Goal: Task Accomplishment & Management: Manage account settings

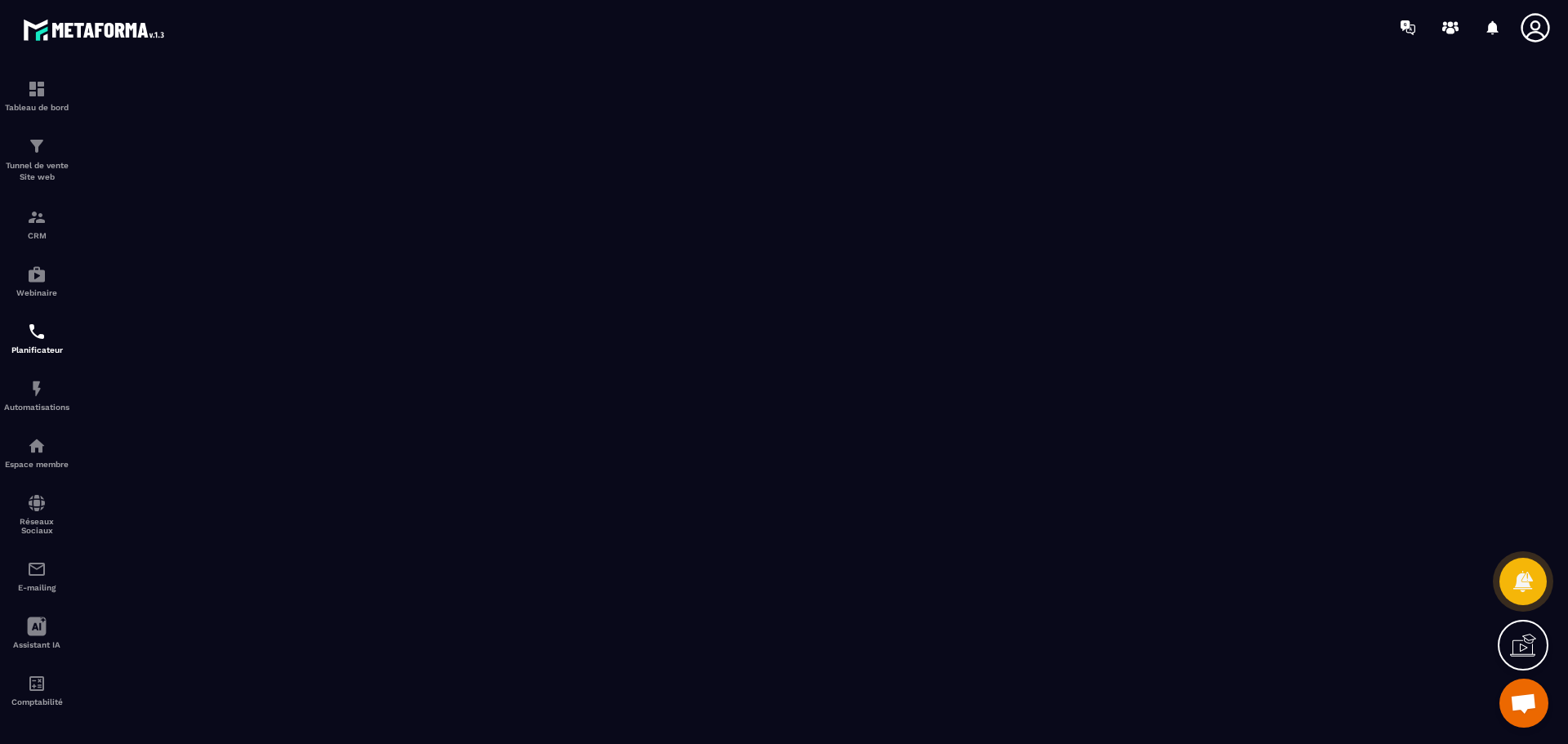
scroll to position [6025, 0]
click at [35, 386] on img at bounding box center [36, 389] width 19 height 19
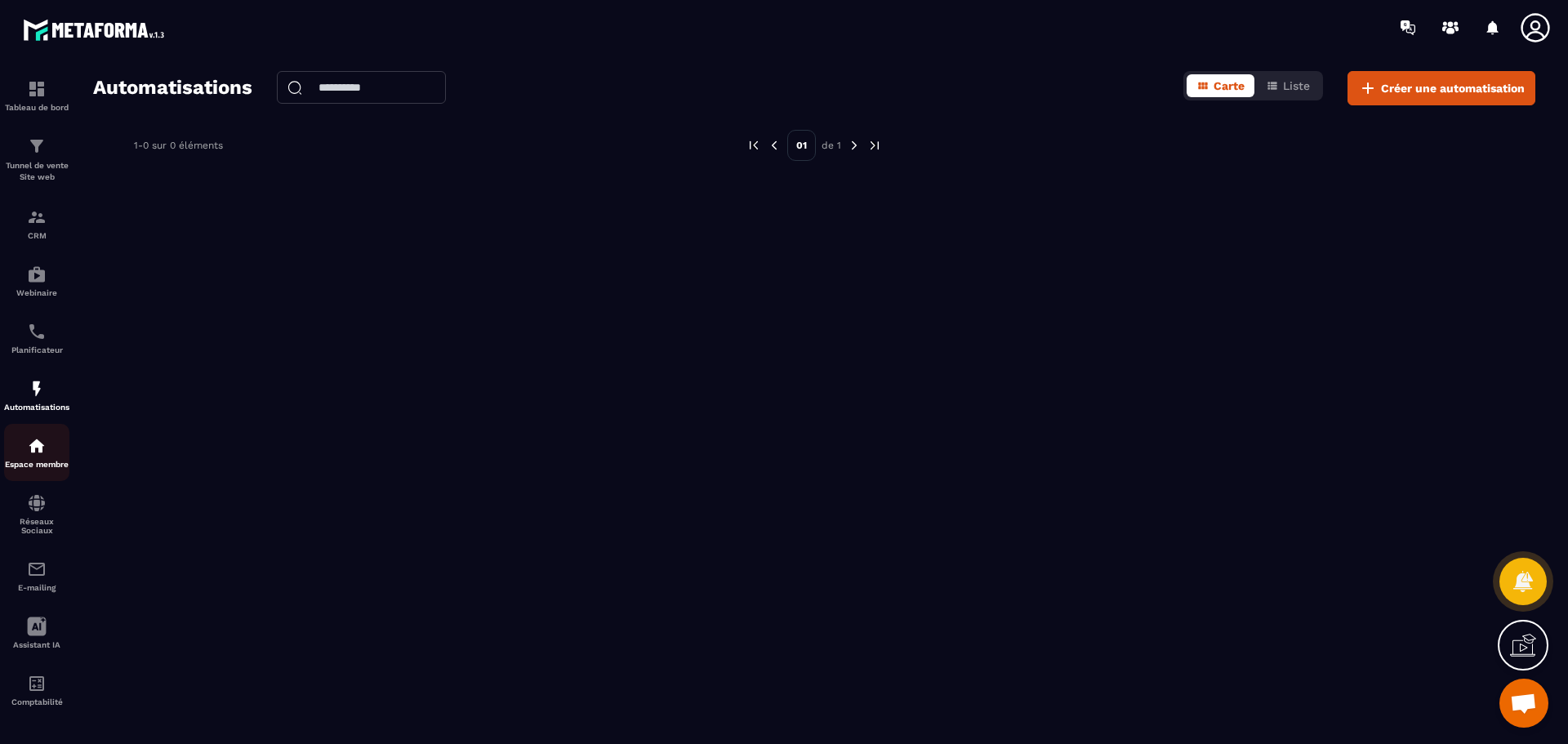
click at [41, 458] on div "Espace membre" at bounding box center [36, 452] width 65 height 33
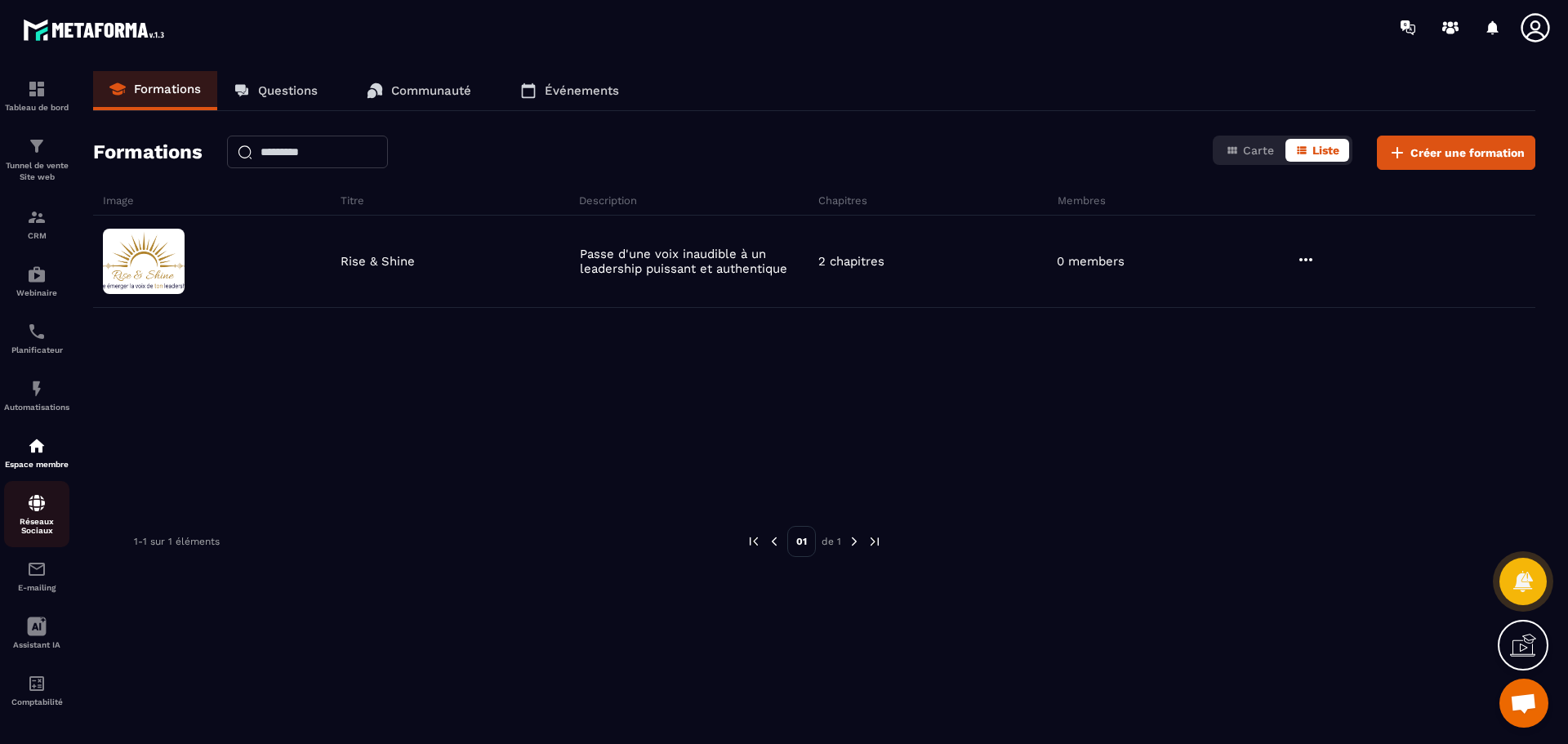
click at [38, 507] on img at bounding box center [36, 503] width 19 height 19
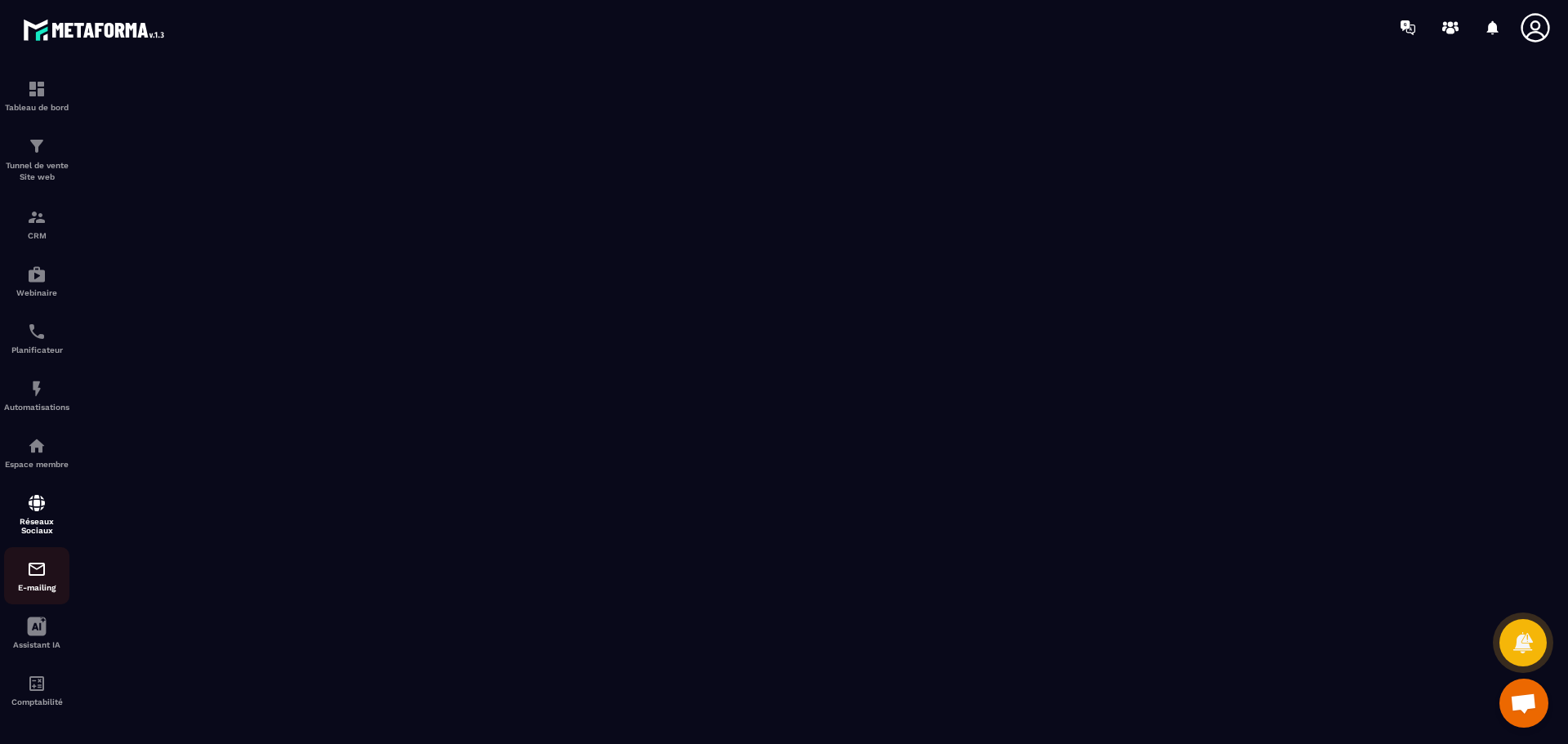
click at [30, 574] on img at bounding box center [36, 569] width 19 height 19
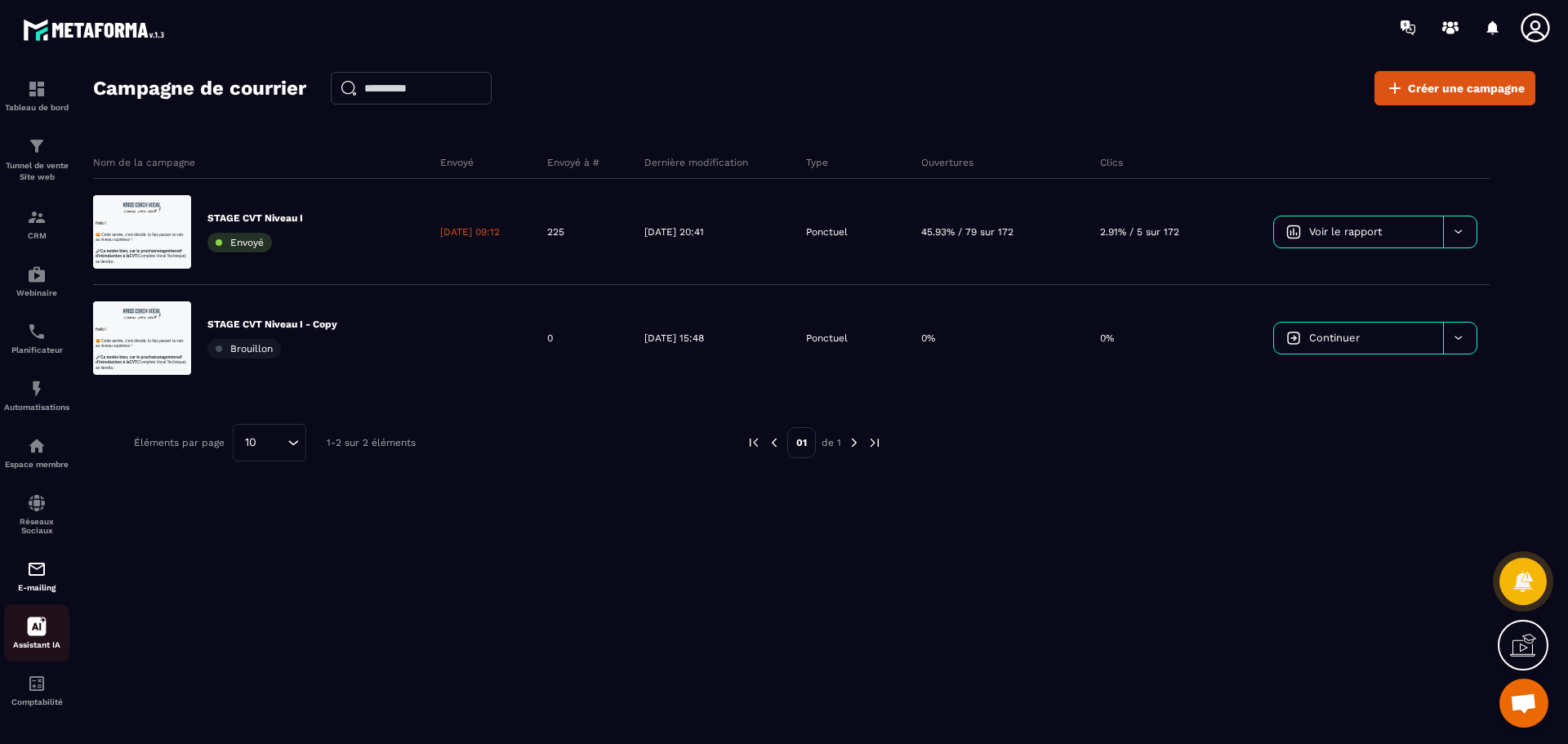
click at [28, 633] on icon at bounding box center [37, 627] width 19 height 19
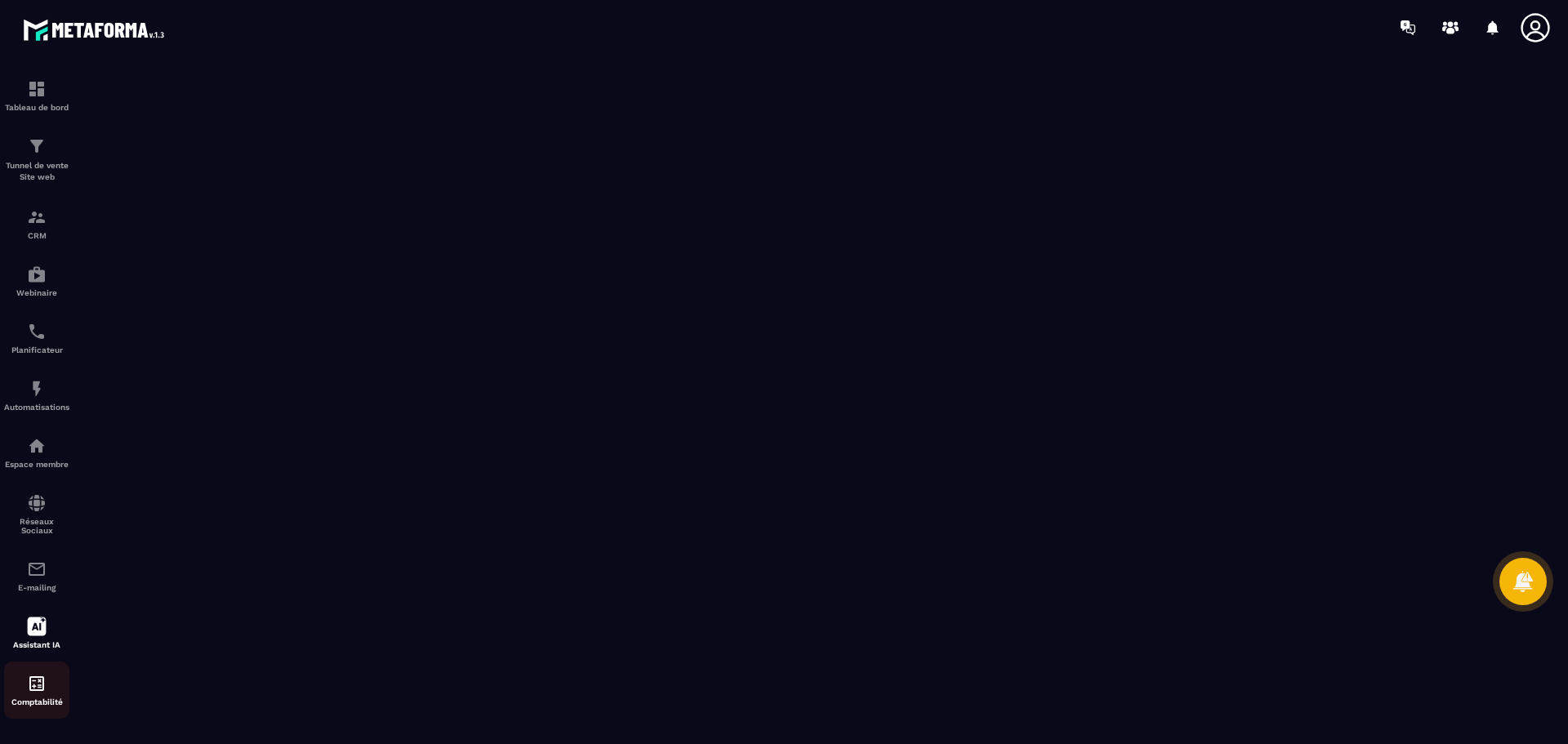
click at [26, 691] on div "Comptabilité" at bounding box center [36, 690] width 65 height 33
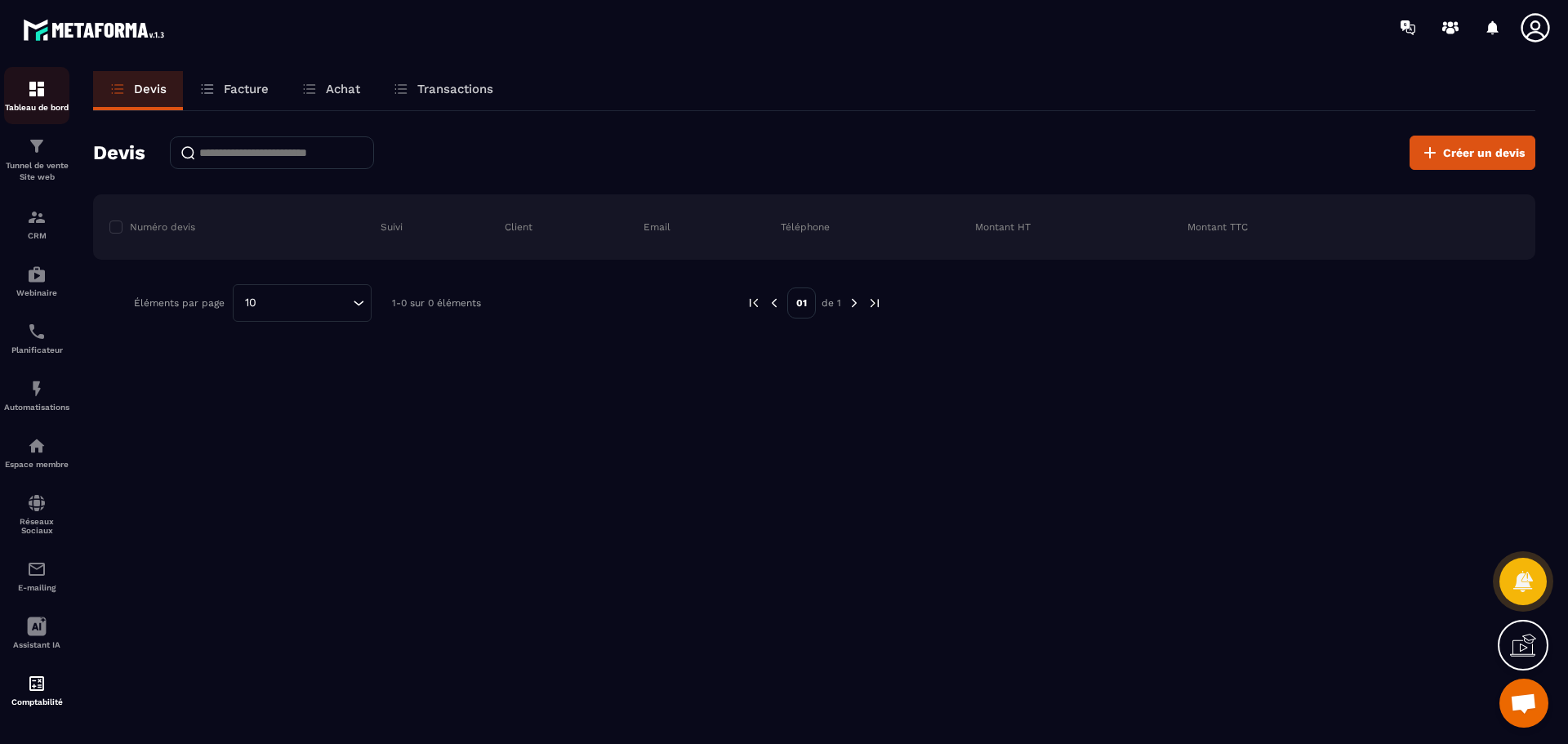
click at [39, 84] on img at bounding box center [36, 88] width 19 height 19
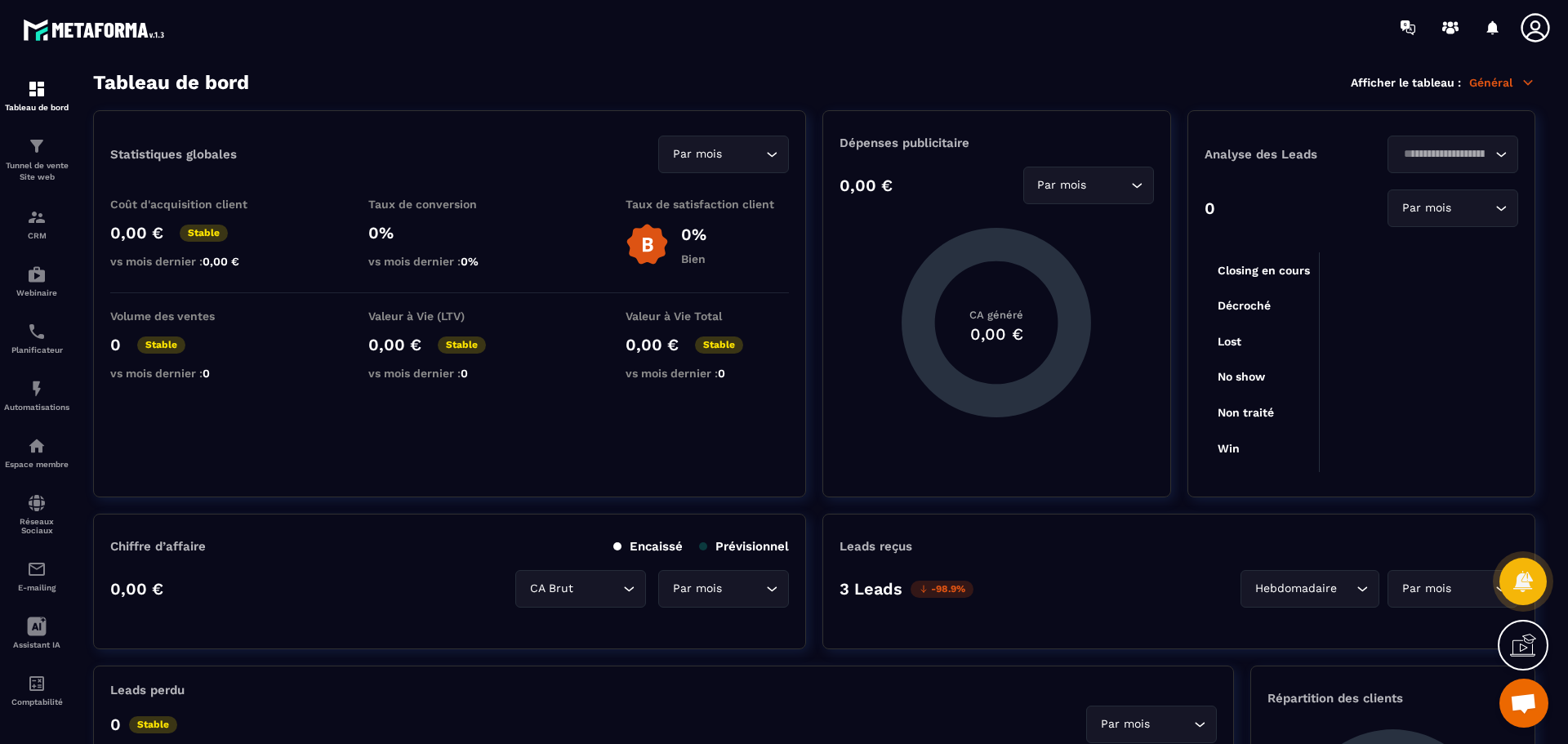
click at [1527, 82] on icon at bounding box center [1528, 82] width 9 height 4
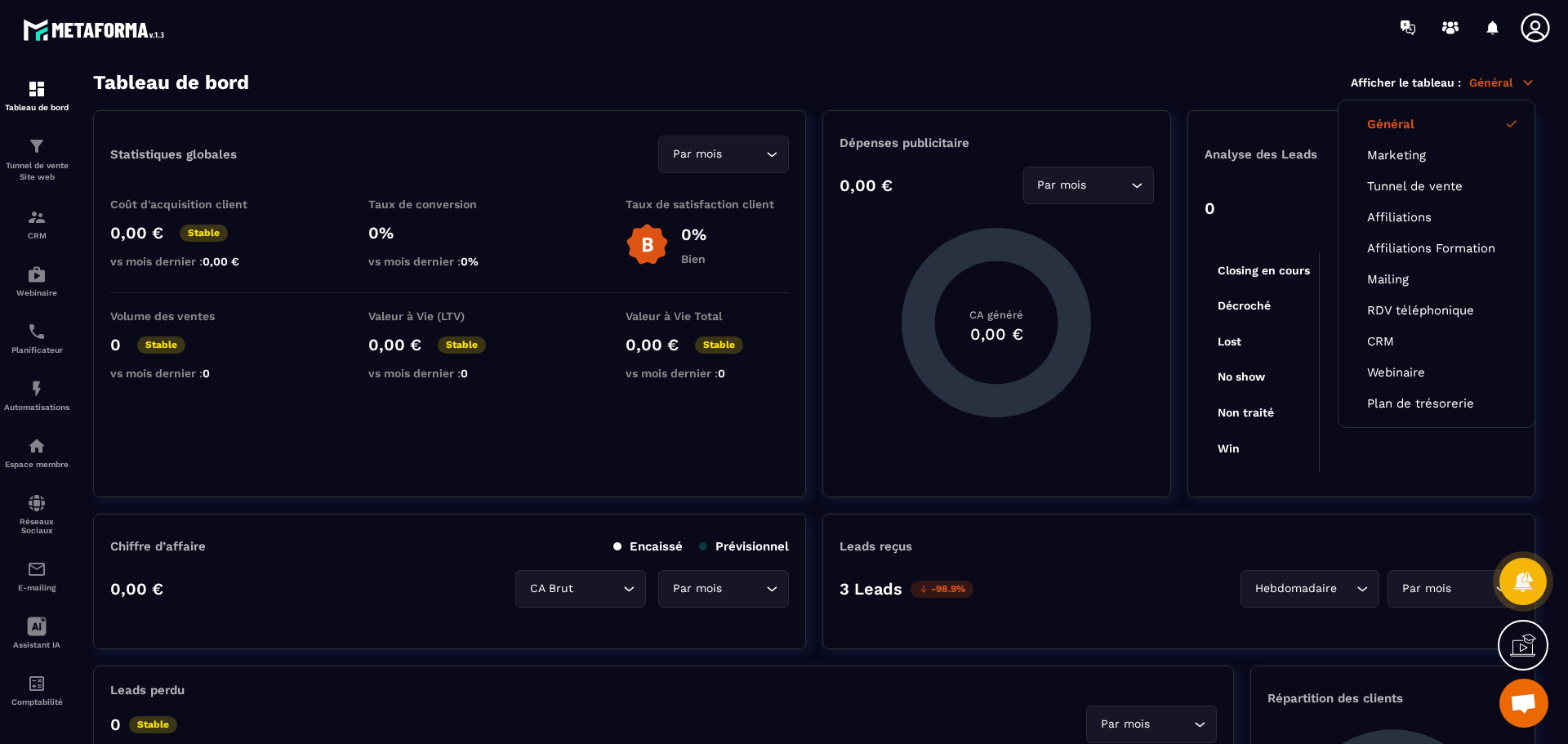
click at [1538, 36] on icon at bounding box center [1535, 28] width 33 height 33
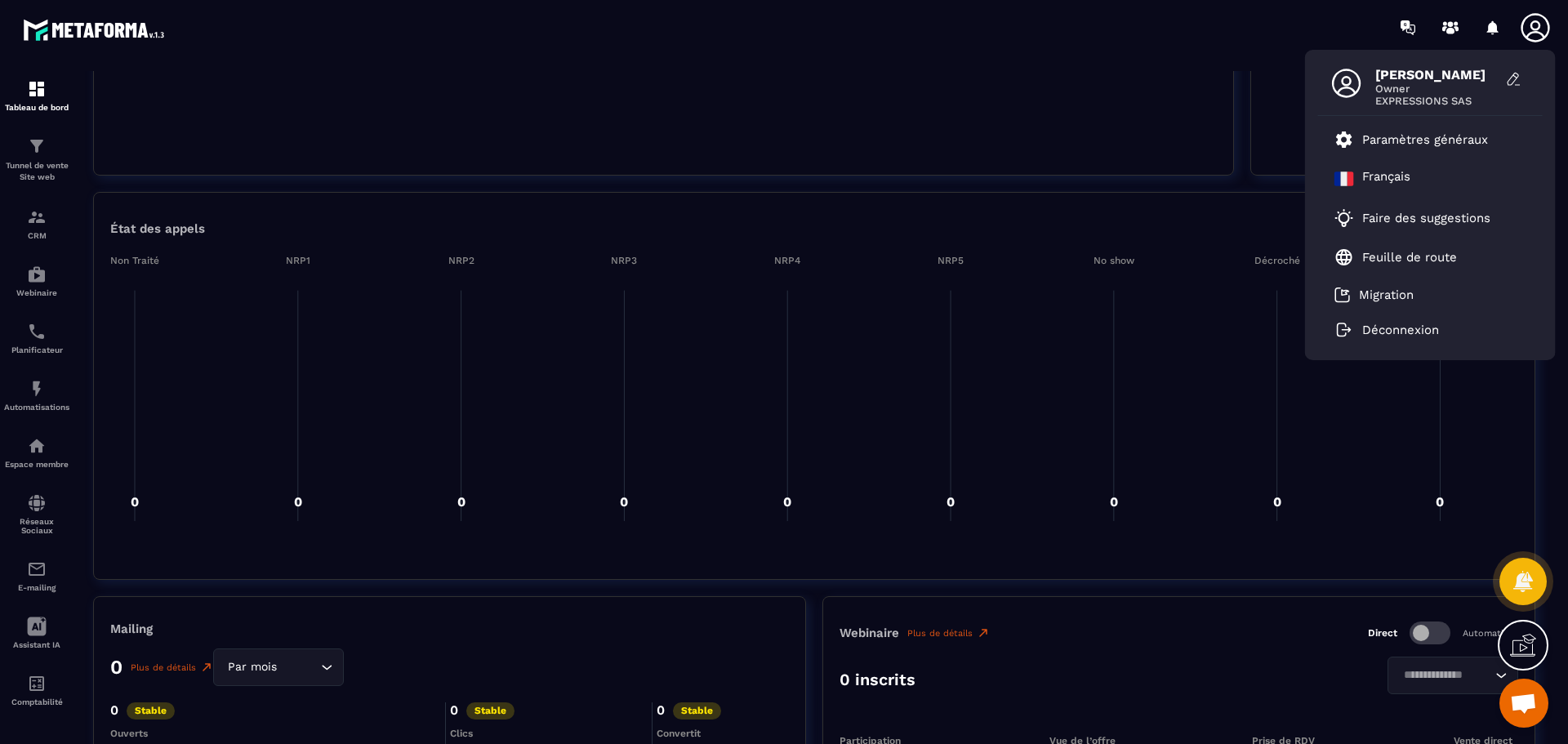
scroll to position [734, 0]
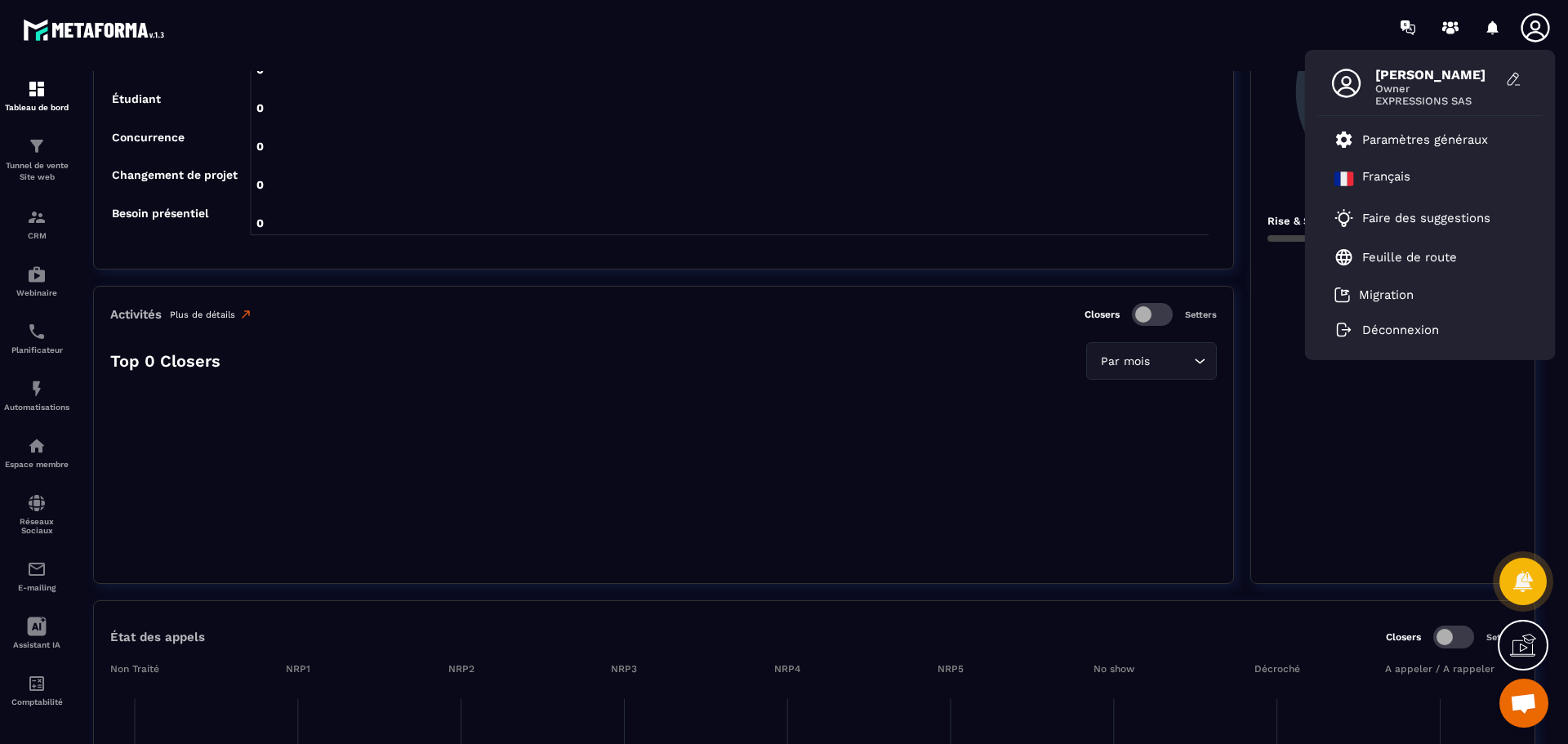
click at [204, 312] on link "Plus de détails" at bounding box center [211, 315] width 83 height 13
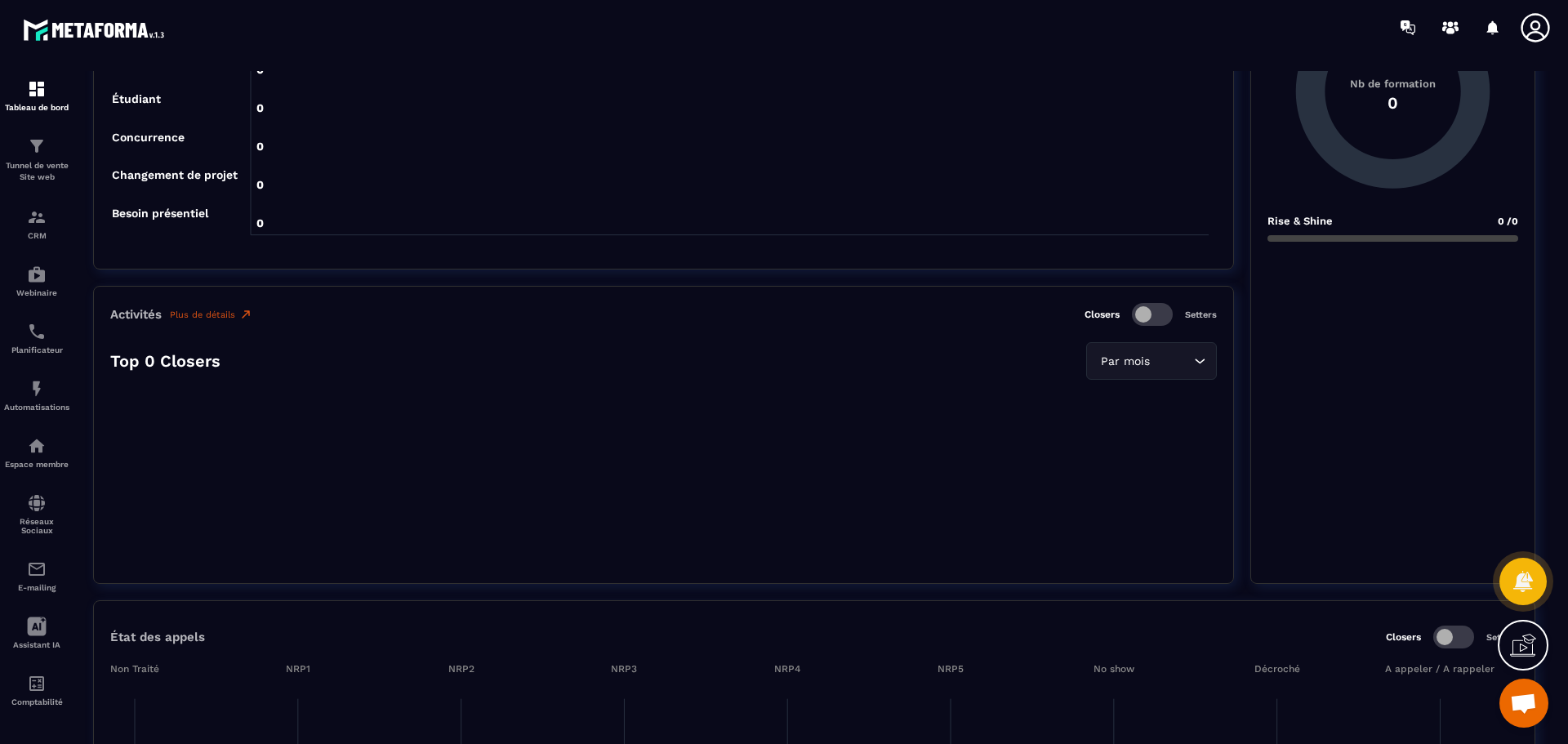
click at [1161, 309] on span at bounding box center [1152, 315] width 41 height 23
click at [1202, 316] on p "Setters" at bounding box center [1200, 314] width 32 height 11
click at [1138, 317] on span at bounding box center [1152, 315] width 41 height 23
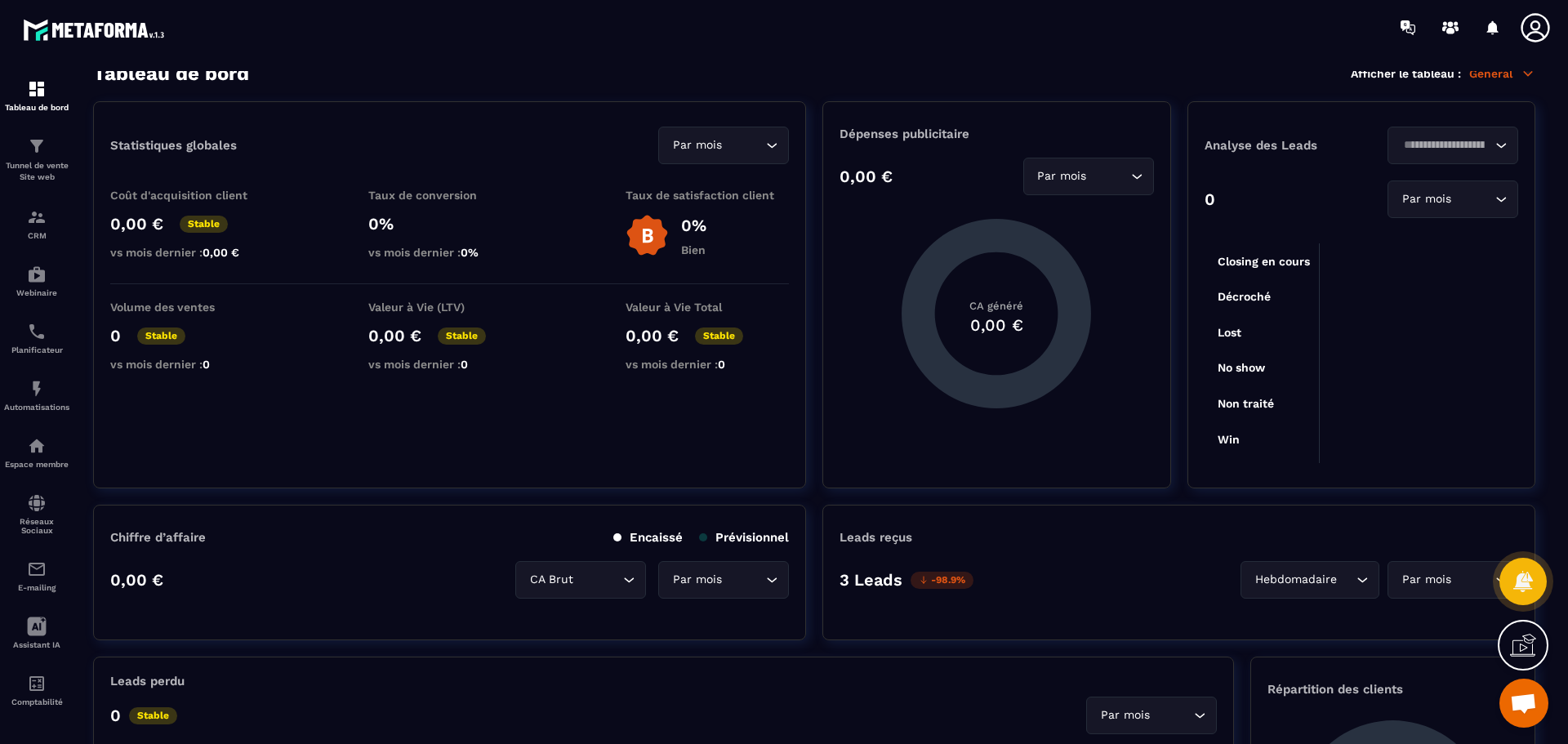
scroll to position [0, 0]
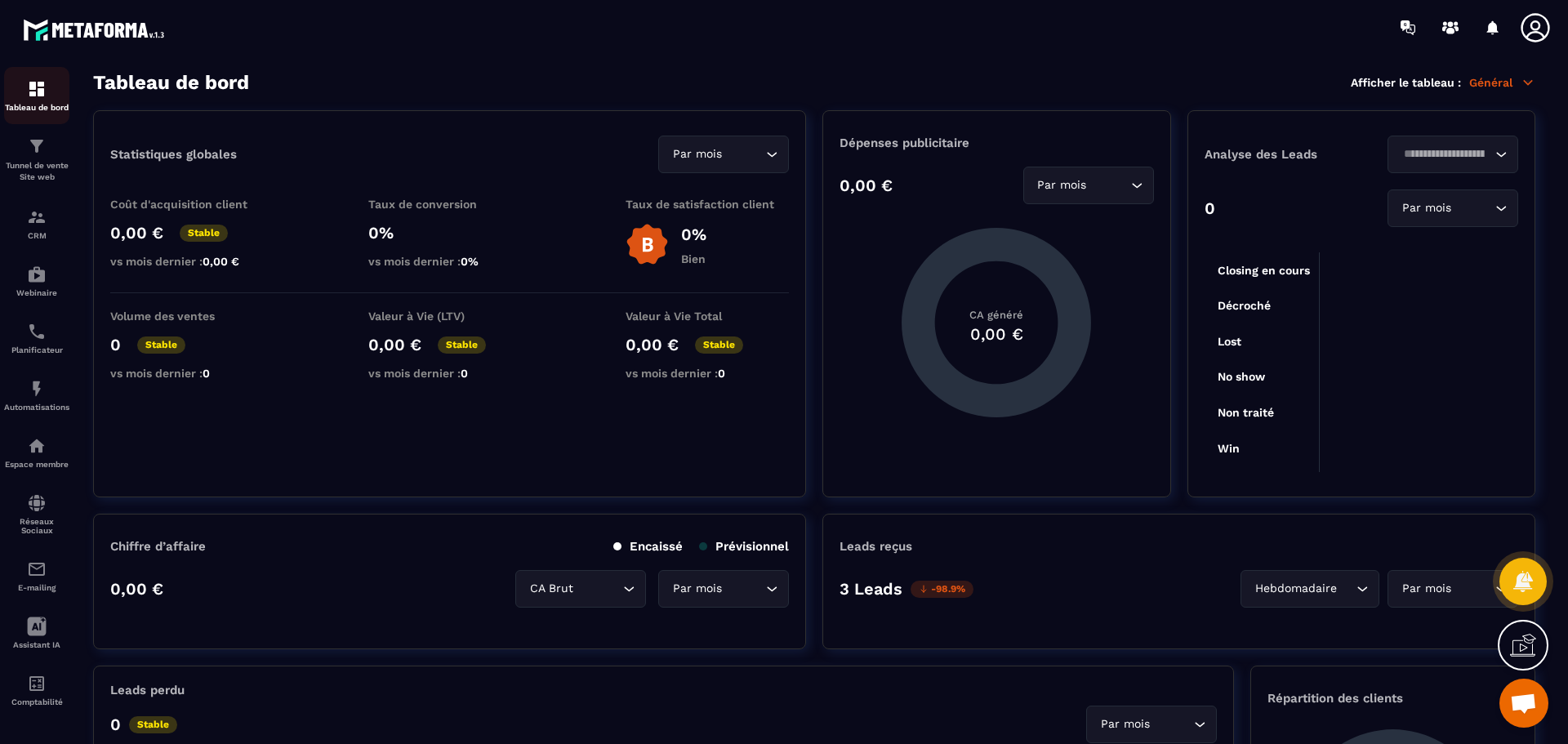
click at [46, 93] on div "Tableau de bord" at bounding box center [36, 95] width 65 height 33
click at [1409, 28] on icon at bounding box center [1405, 25] width 9 height 11
click at [1526, 84] on icon at bounding box center [1528, 82] width 14 height 14
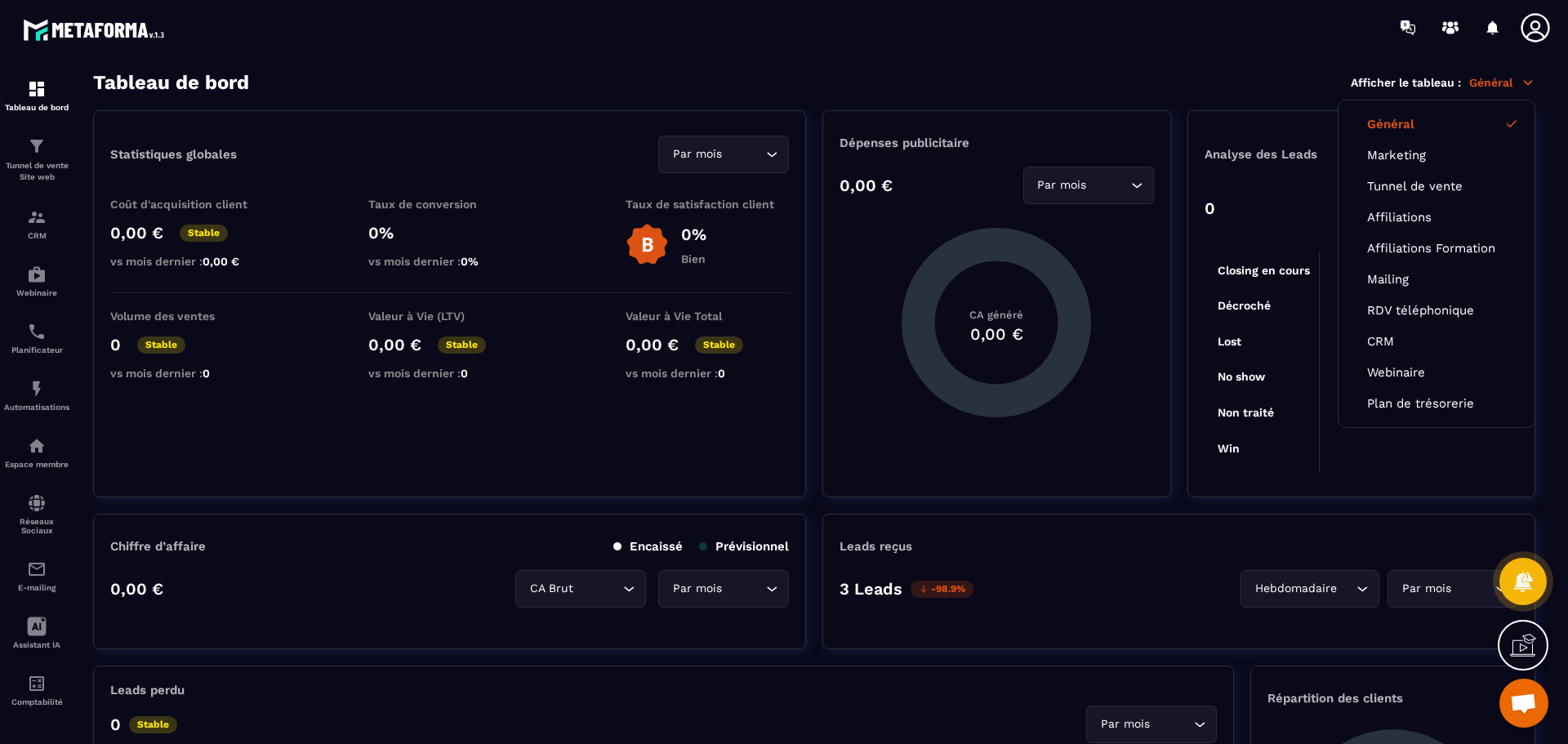
click at [1535, 31] on icon at bounding box center [1535, 28] width 29 height 29
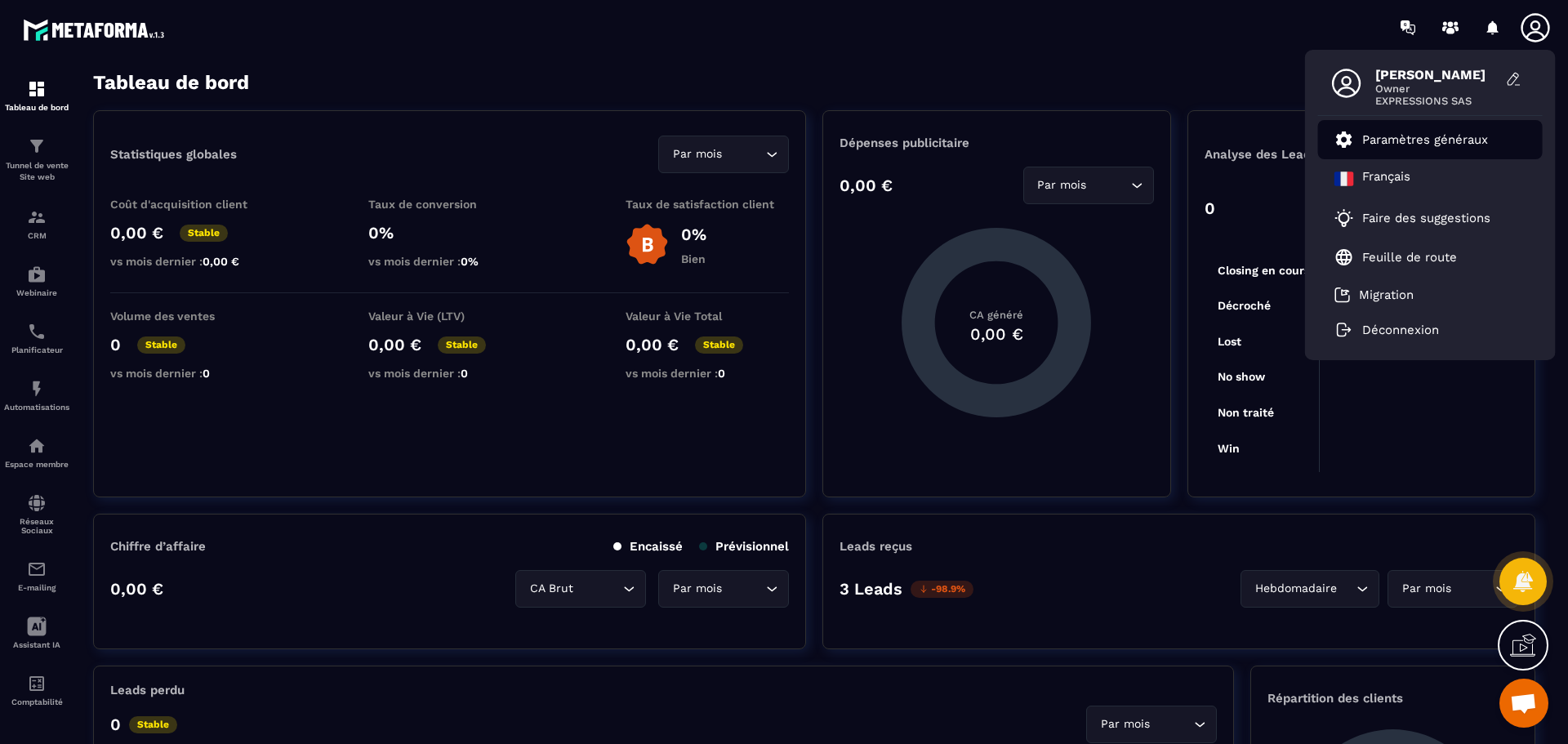
click at [1424, 136] on p "Paramètres généraux" at bounding box center [1425, 139] width 126 height 14
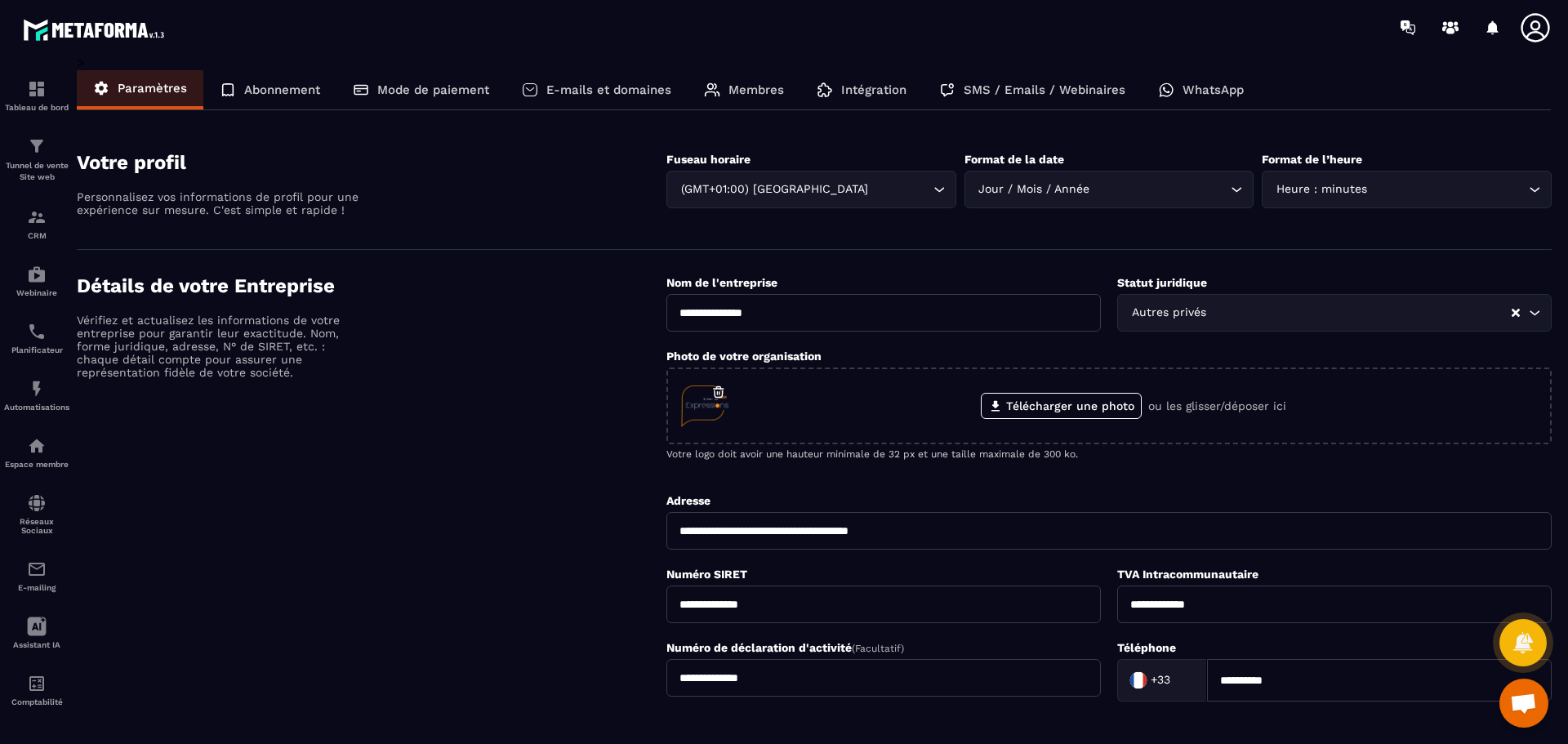
click at [763, 89] on p "Membres" at bounding box center [757, 89] width 56 height 14
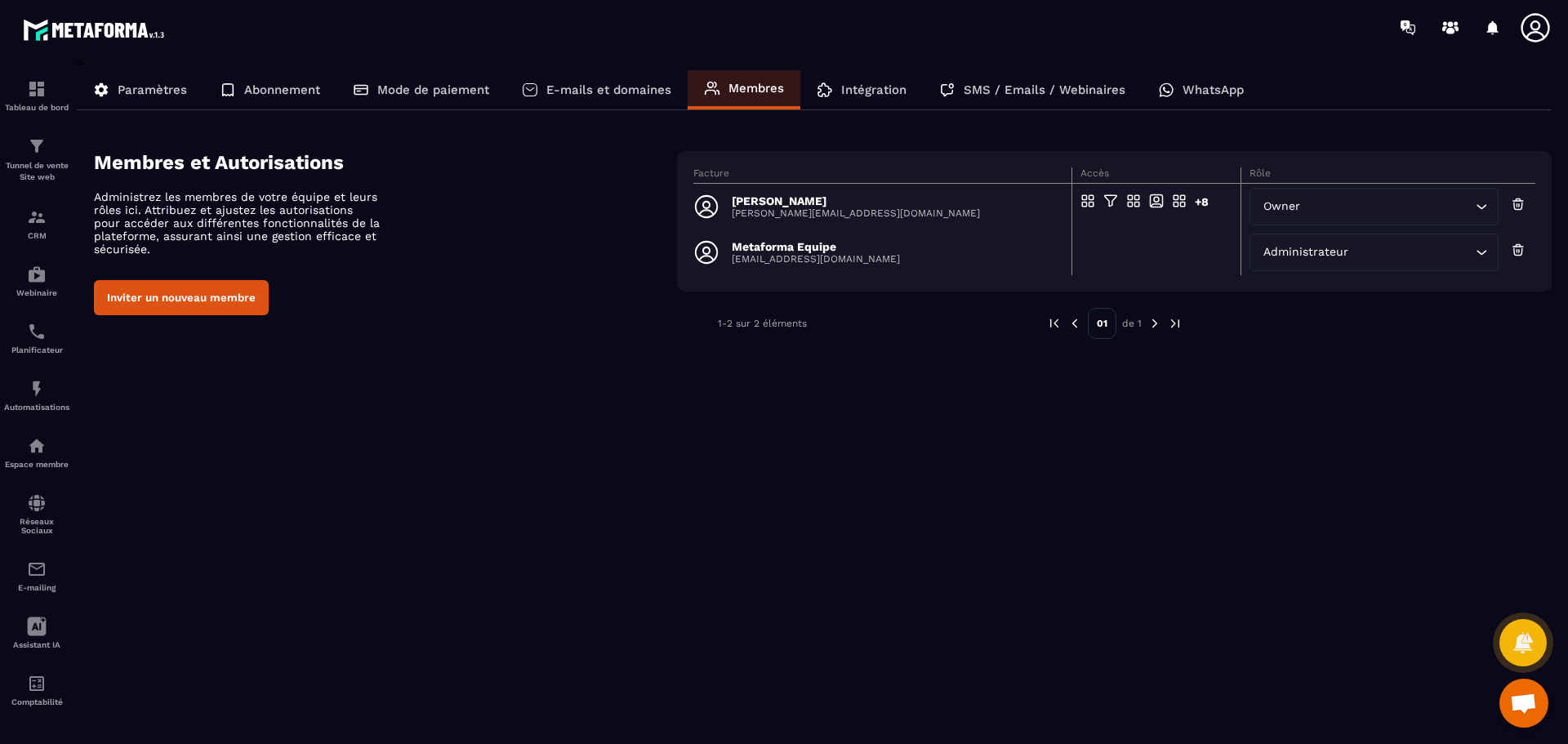
click at [1483, 204] on icon "Search for option" at bounding box center [1481, 206] width 16 height 16
click at [872, 200] on p "Christine Moussot" at bounding box center [856, 201] width 249 height 13
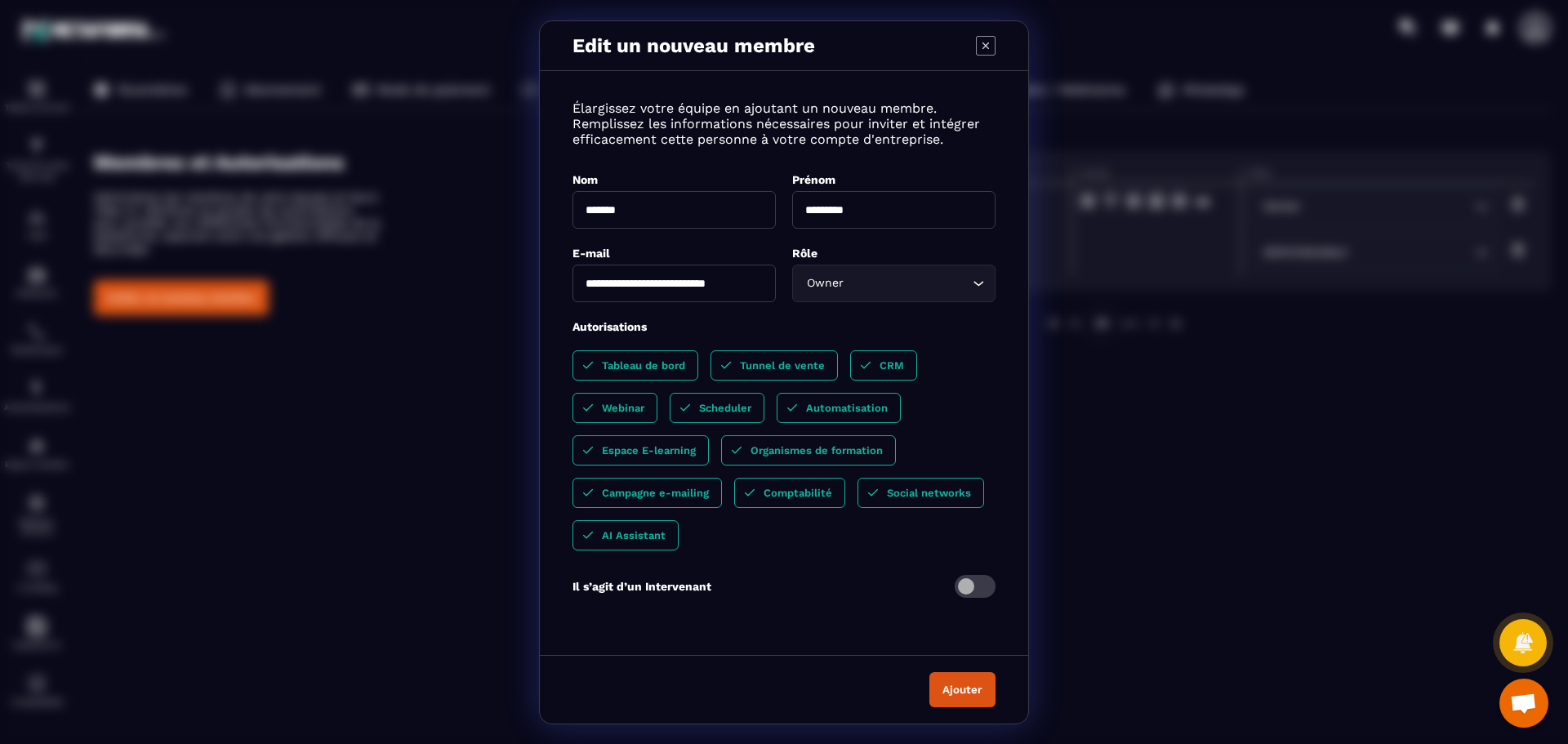
click at [978, 287] on icon "Search for option" at bounding box center [977, 283] width 16 height 16
click at [983, 584] on span "Modal window" at bounding box center [975, 587] width 41 height 23
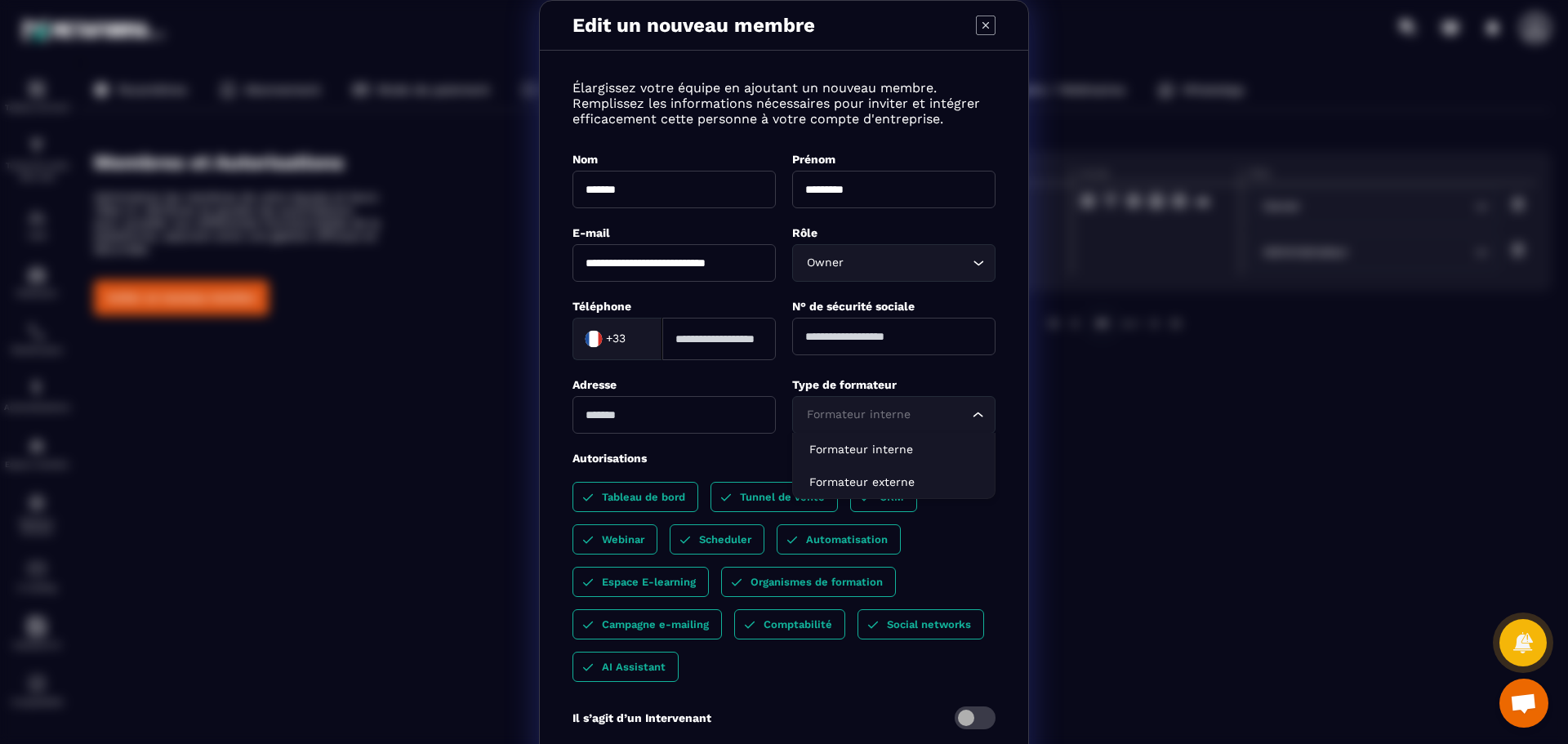
click at [976, 416] on icon "Search for option" at bounding box center [977, 415] width 16 height 16
click at [1005, 376] on div "**********" at bounding box center [784, 415] width 489 height 695
click at [980, 20] on icon "Modal window" at bounding box center [985, 25] width 19 height 19
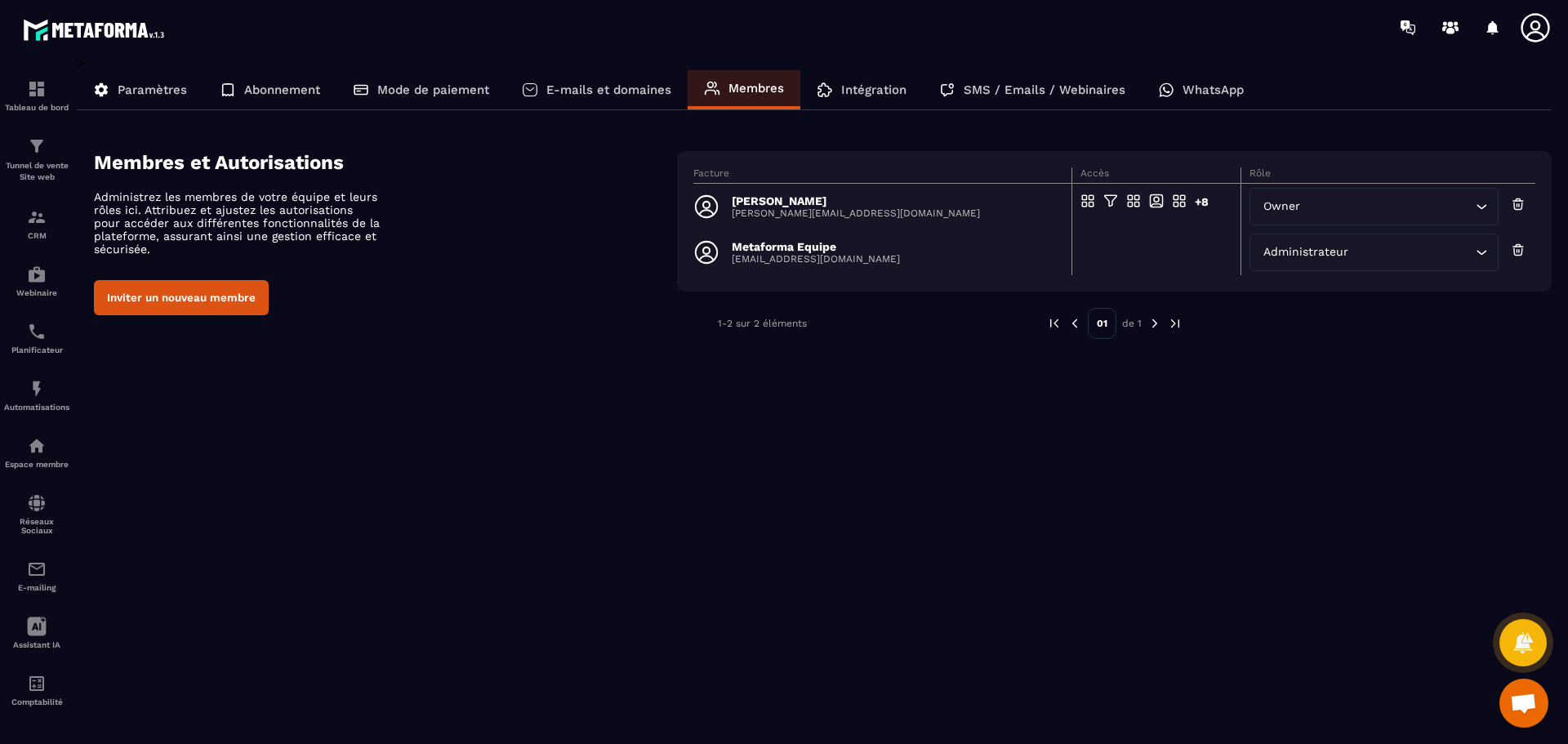
click at [1483, 255] on icon "Search for option" at bounding box center [1481, 252] width 16 height 16
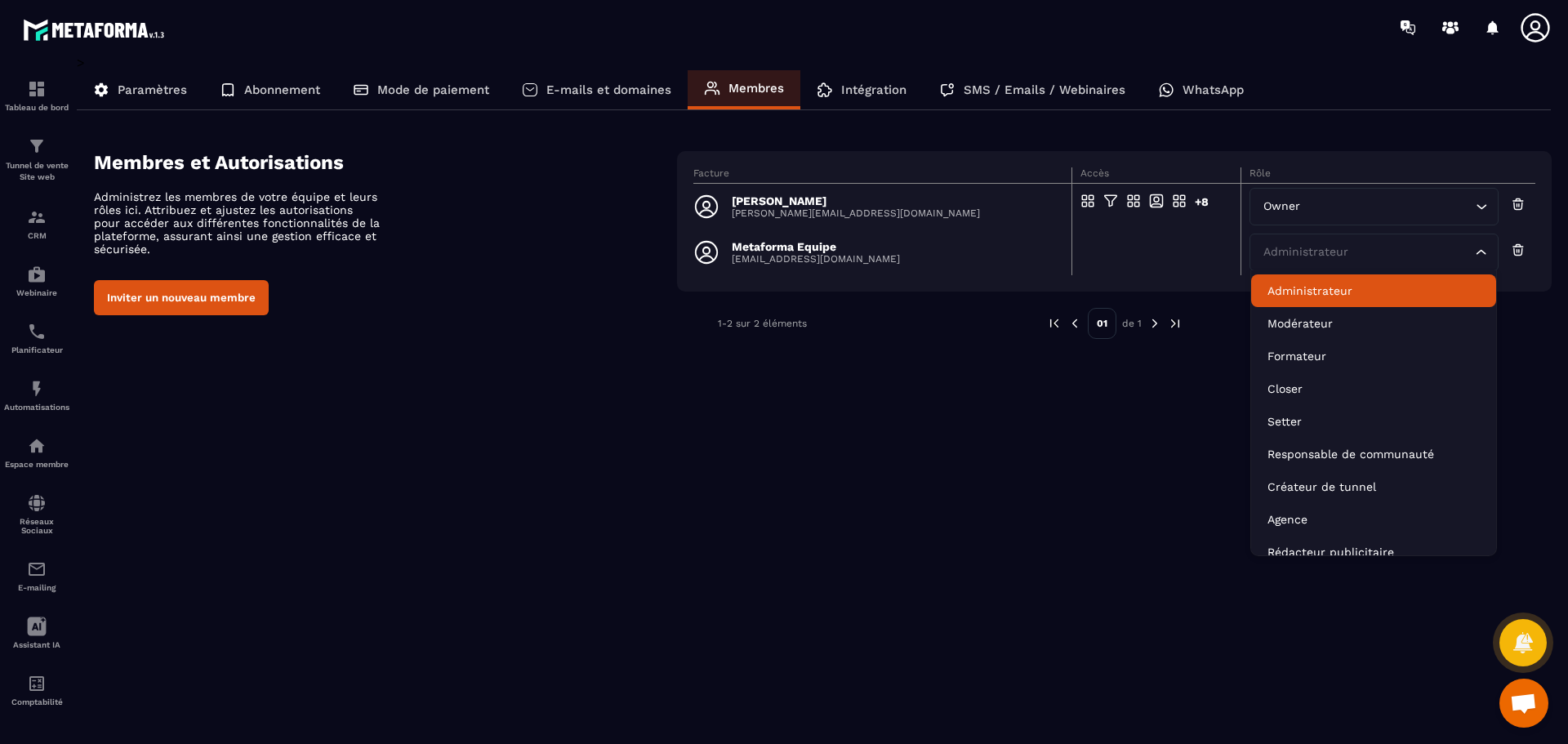
click at [1478, 203] on icon "Search for option" at bounding box center [1481, 206] width 16 height 16
click at [1483, 208] on icon "Search for option" at bounding box center [1482, 206] width 10 height 5
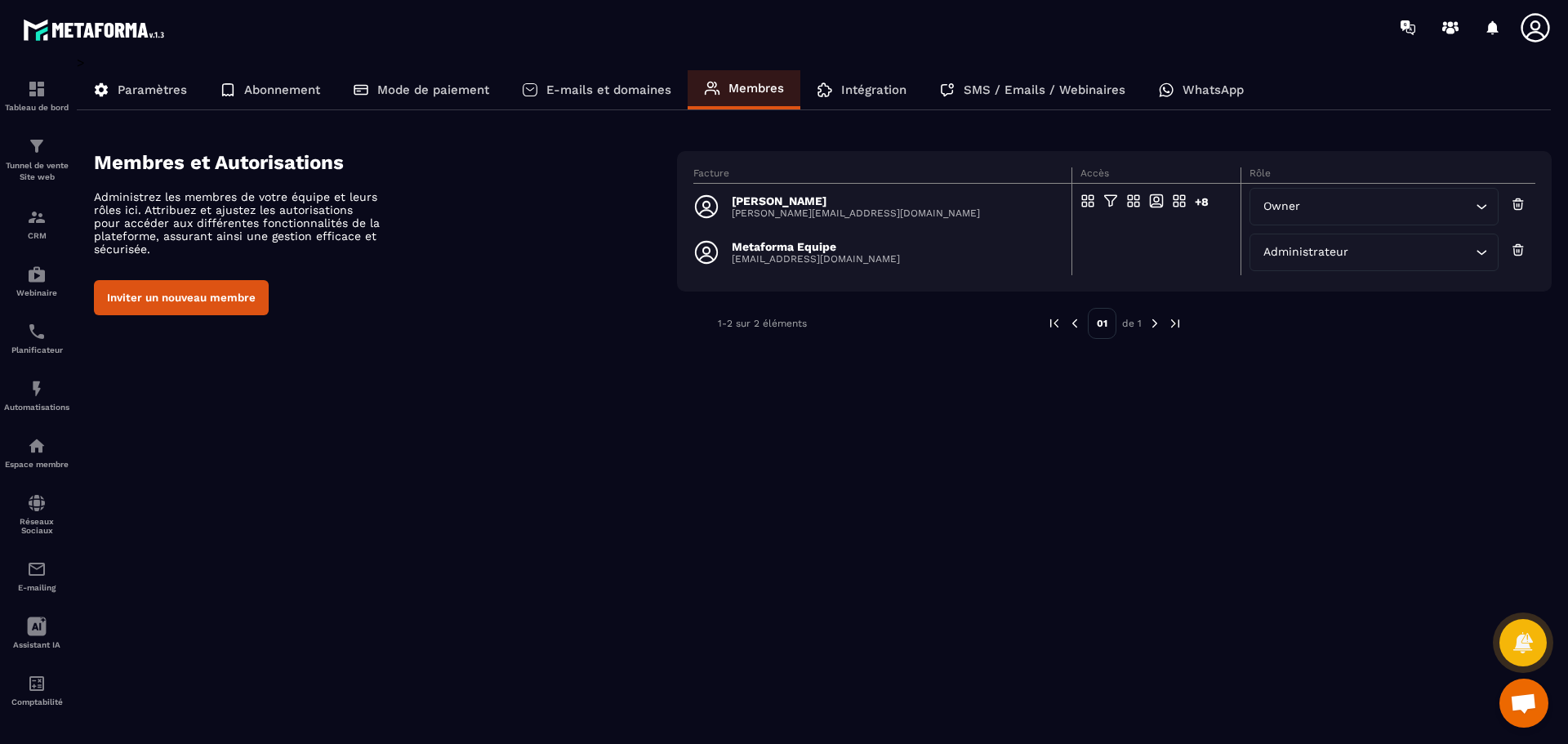
click at [1131, 454] on div "> Paramètres Abonnement Mode de paiement E-mails et domaines Membres Intégratio…" at bounding box center [814, 388] width 1475 height 666
click at [216, 298] on button "Inviter un nouveau membre" at bounding box center [181, 298] width 175 height 36
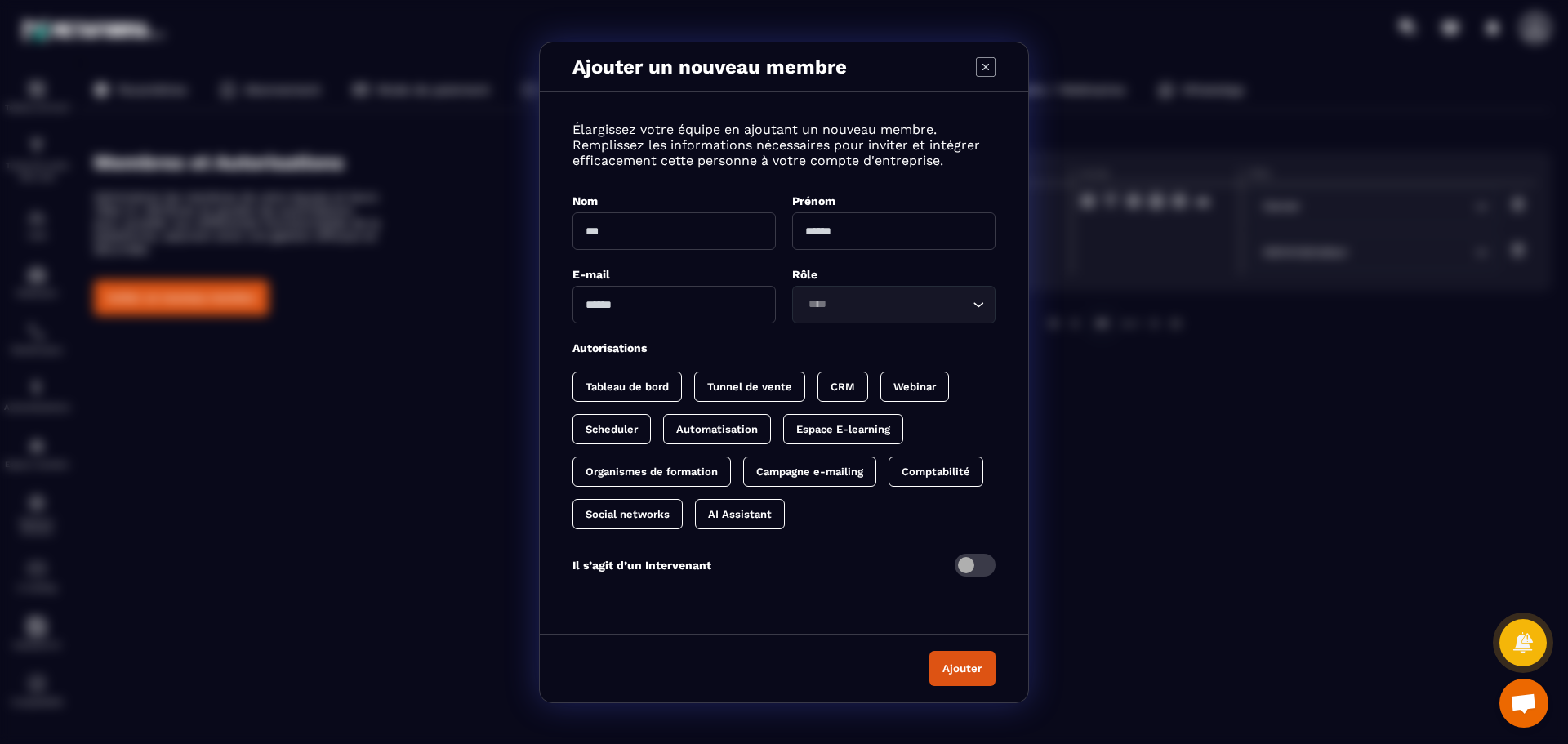
click at [690, 230] on input "Modal window" at bounding box center [674, 230] width 204 height 37
type input "*******"
type input "**"
click at [719, 299] on input "**********" at bounding box center [674, 304] width 204 height 37
type input "**********"
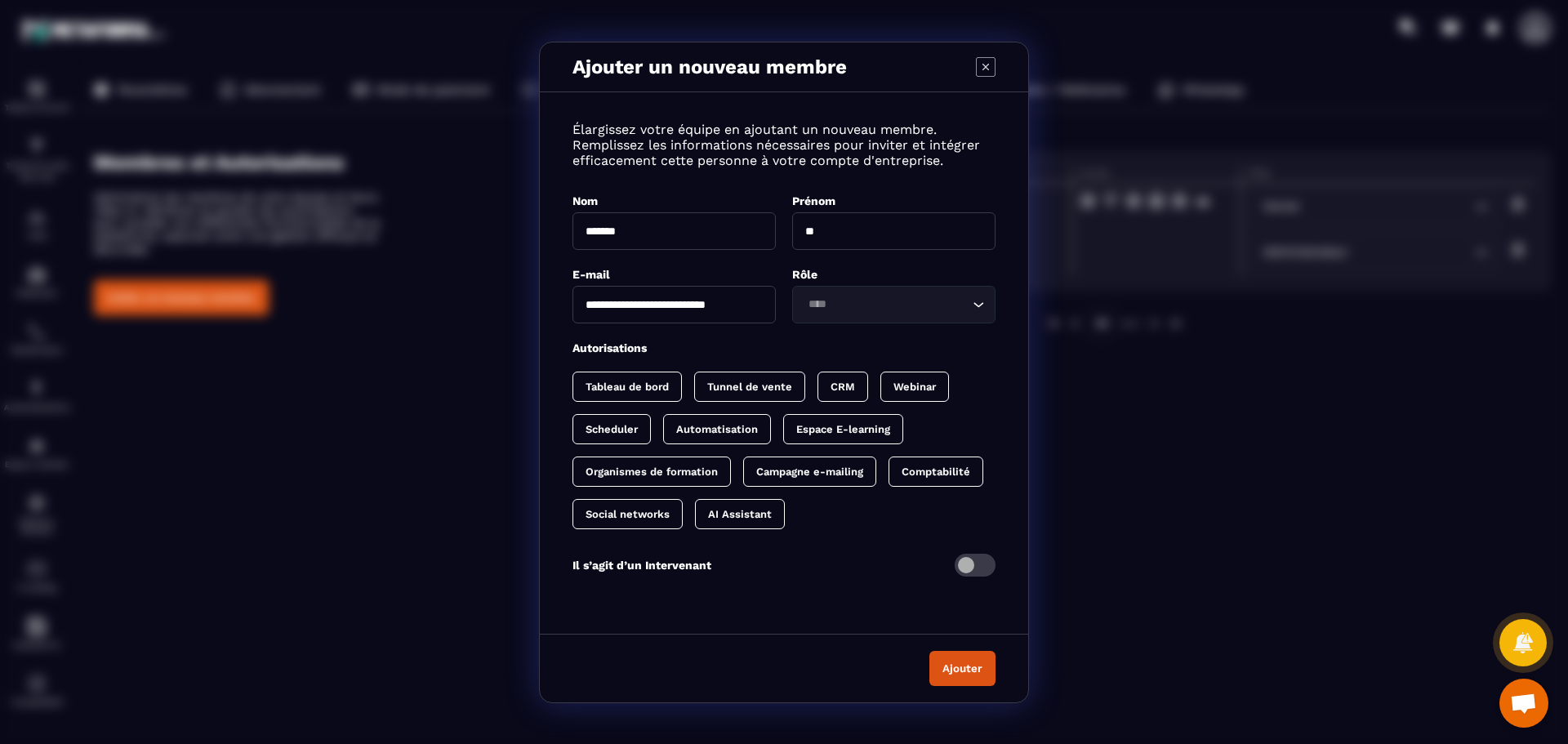
drag, startPoint x: 832, startPoint y: 233, endPoint x: 780, endPoint y: 237, distance: 52.2
click at [780, 237] on div "Nom ******* Prénom **" at bounding box center [784, 222] width 423 height 58
type input "*********"
click at [979, 300] on icon "Search for option" at bounding box center [977, 304] width 16 height 16
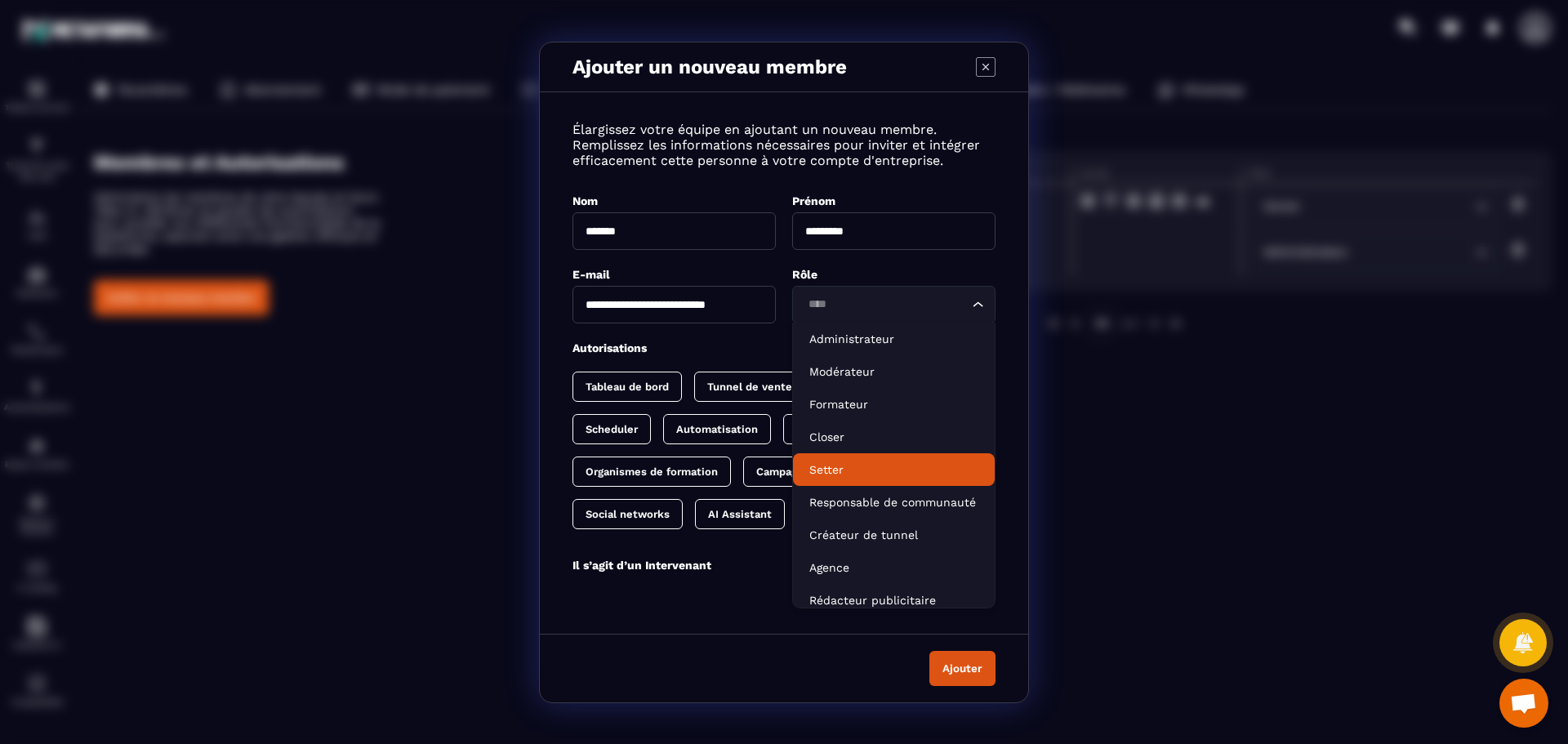
click at [877, 465] on p "Setter" at bounding box center [894, 469] width 169 height 16
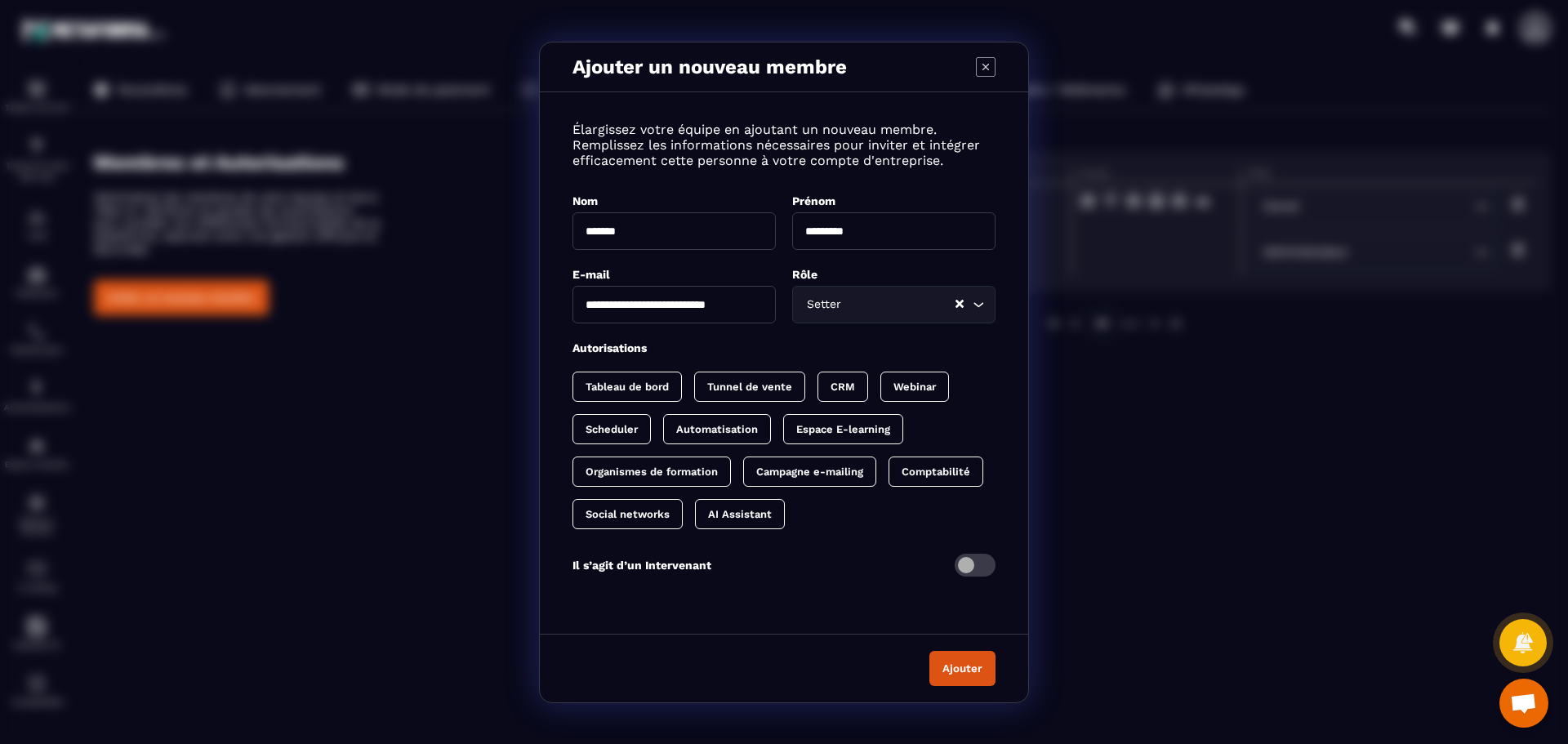
click at [977, 307] on icon "Search for option" at bounding box center [977, 304] width 16 height 16
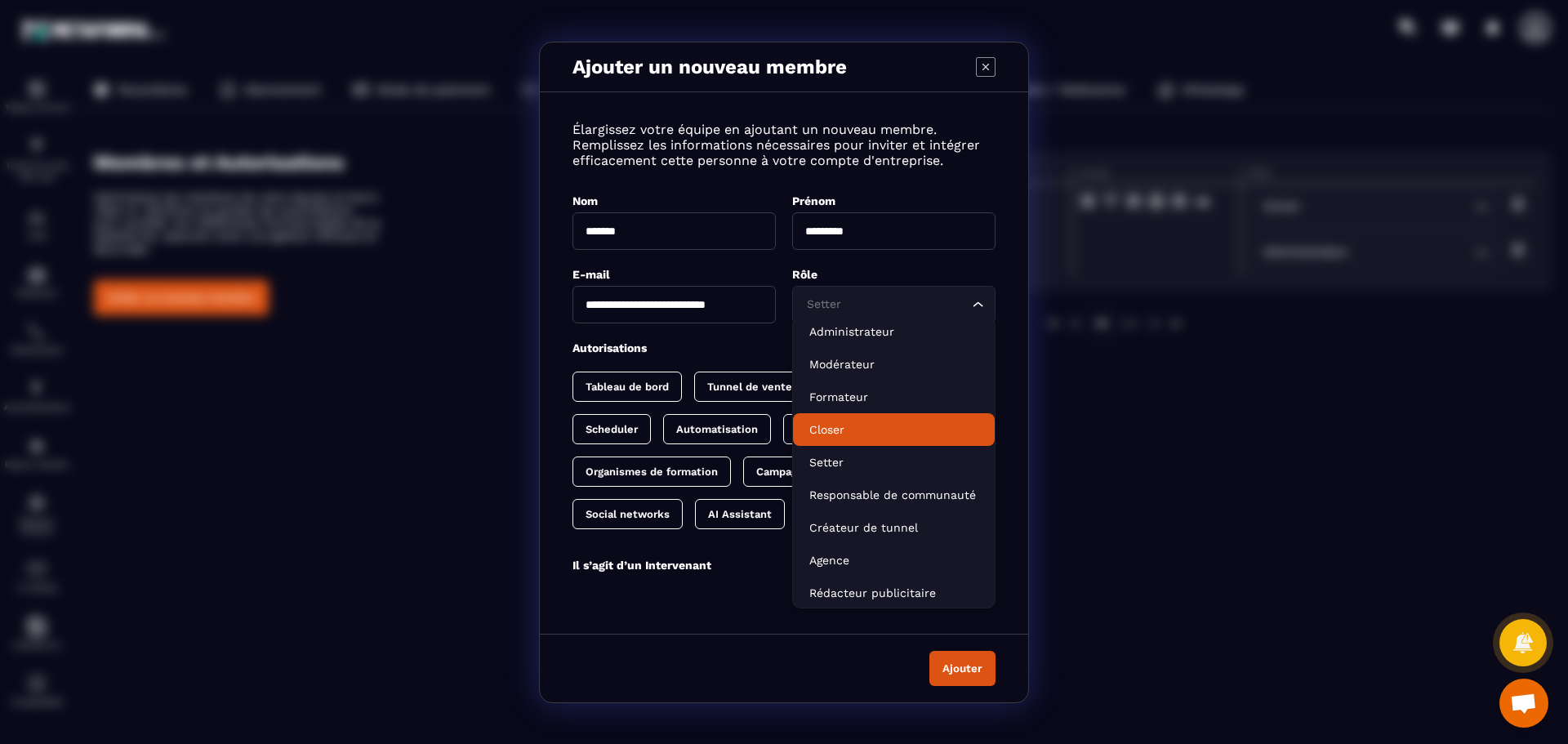
scroll to position [9, 0]
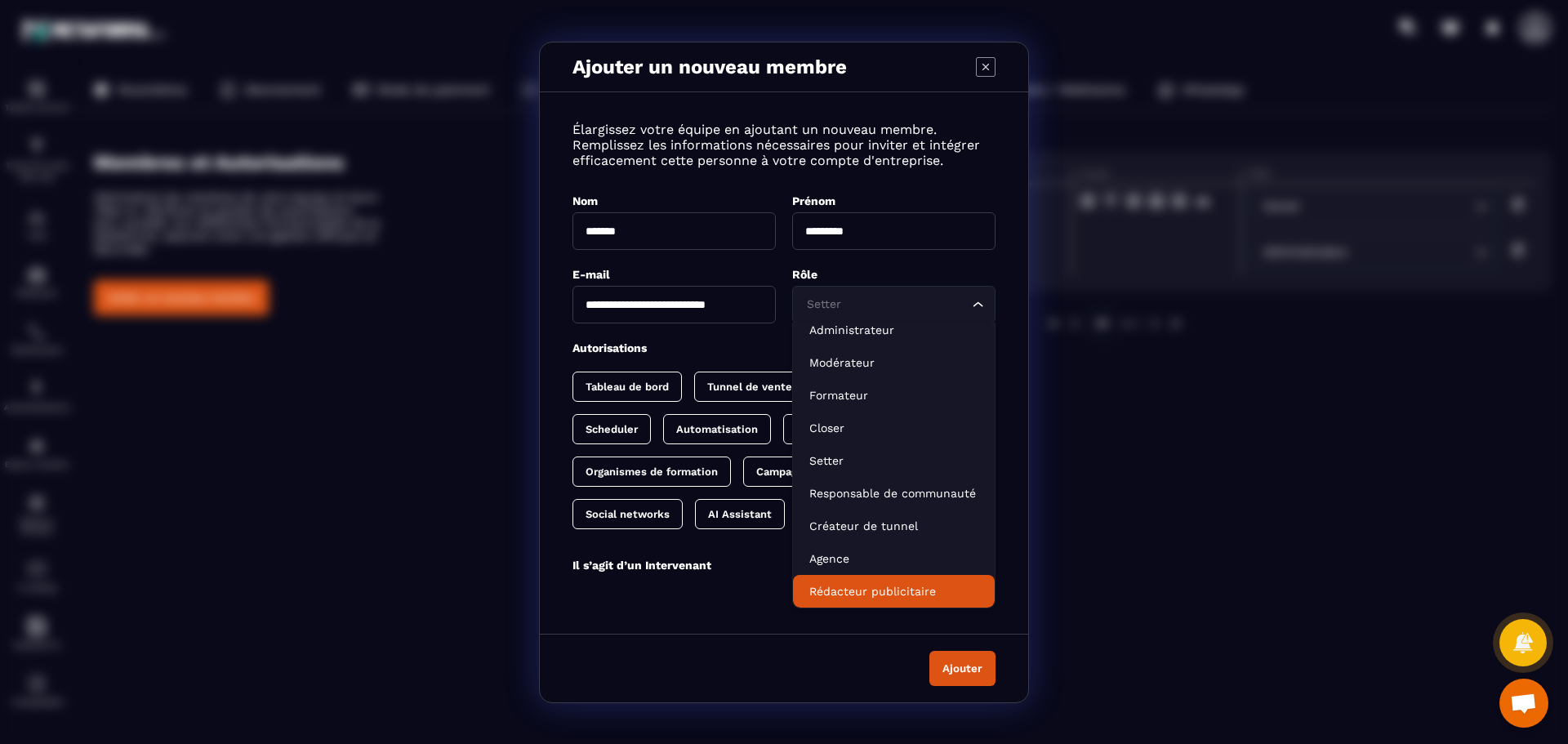
click at [972, 669] on button "Ajouter" at bounding box center [962, 668] width 66 height 36
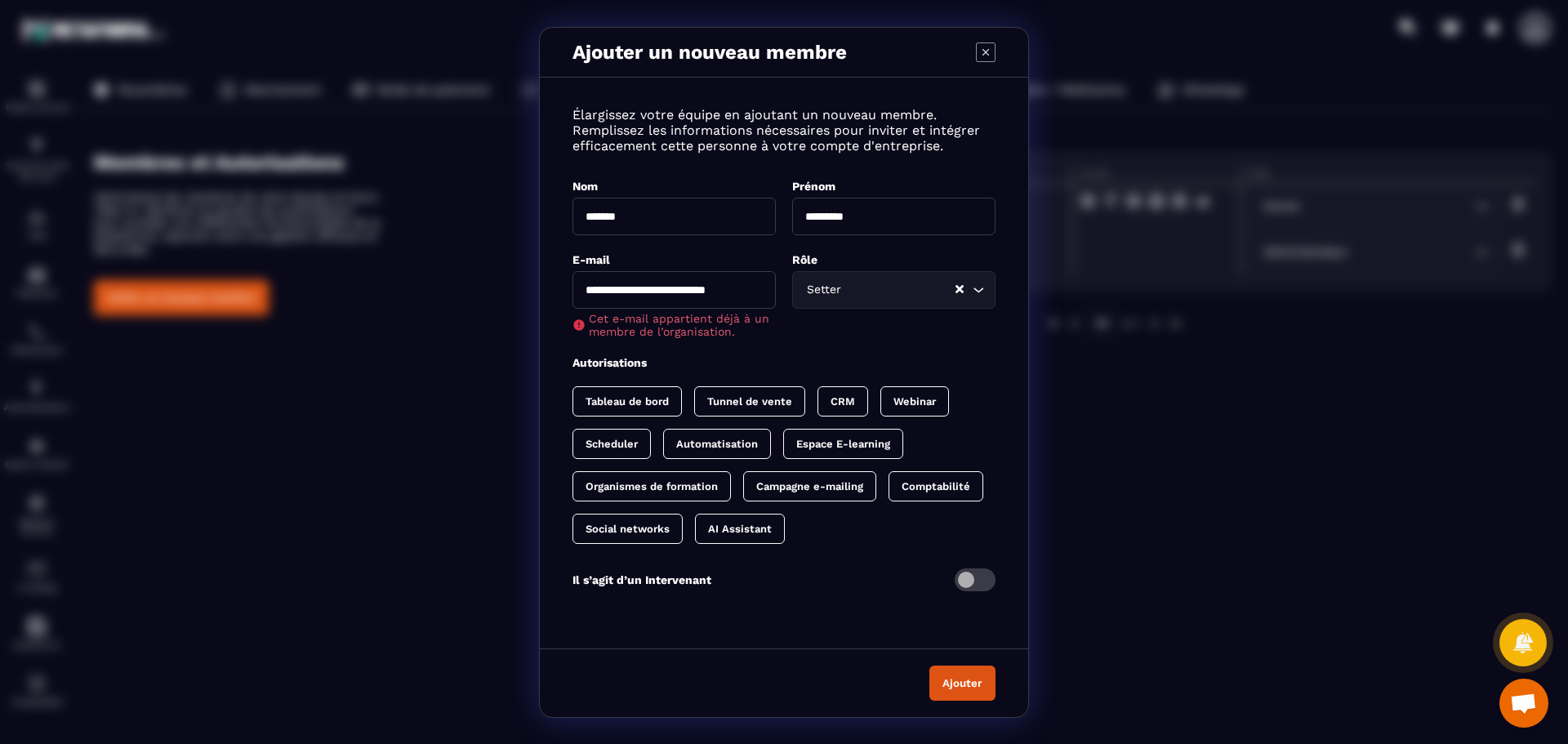
click at [731, 291] on input "**********" at bounding box center [674, 289] width 204 height 37
click at [978, 46] on div "Ajouter un nouveau membre" at bounding box center [784, 53] width 489 height 50
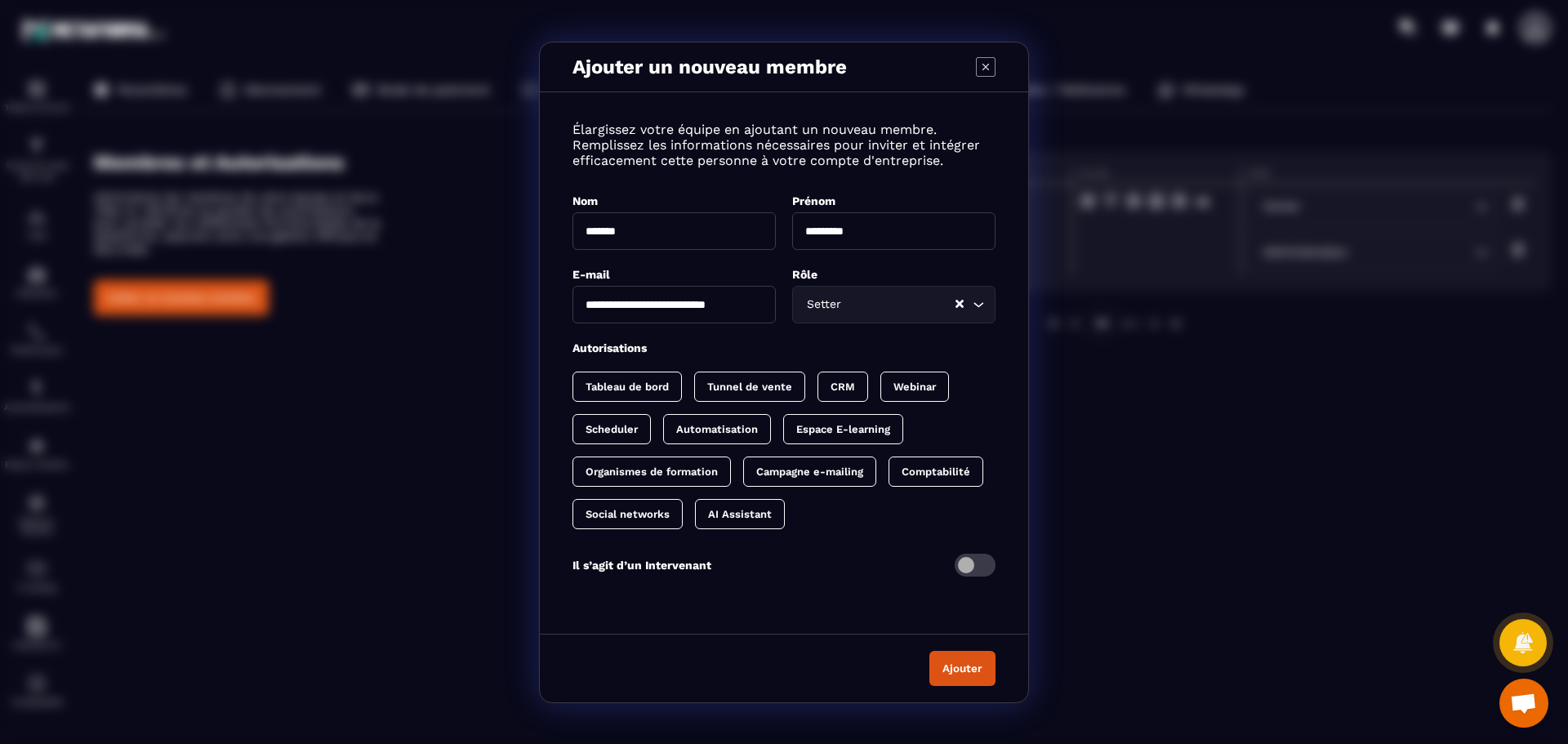
click at [986, 68] on icon "Modal window" at bounding box center [985, 67] width 19 height 19
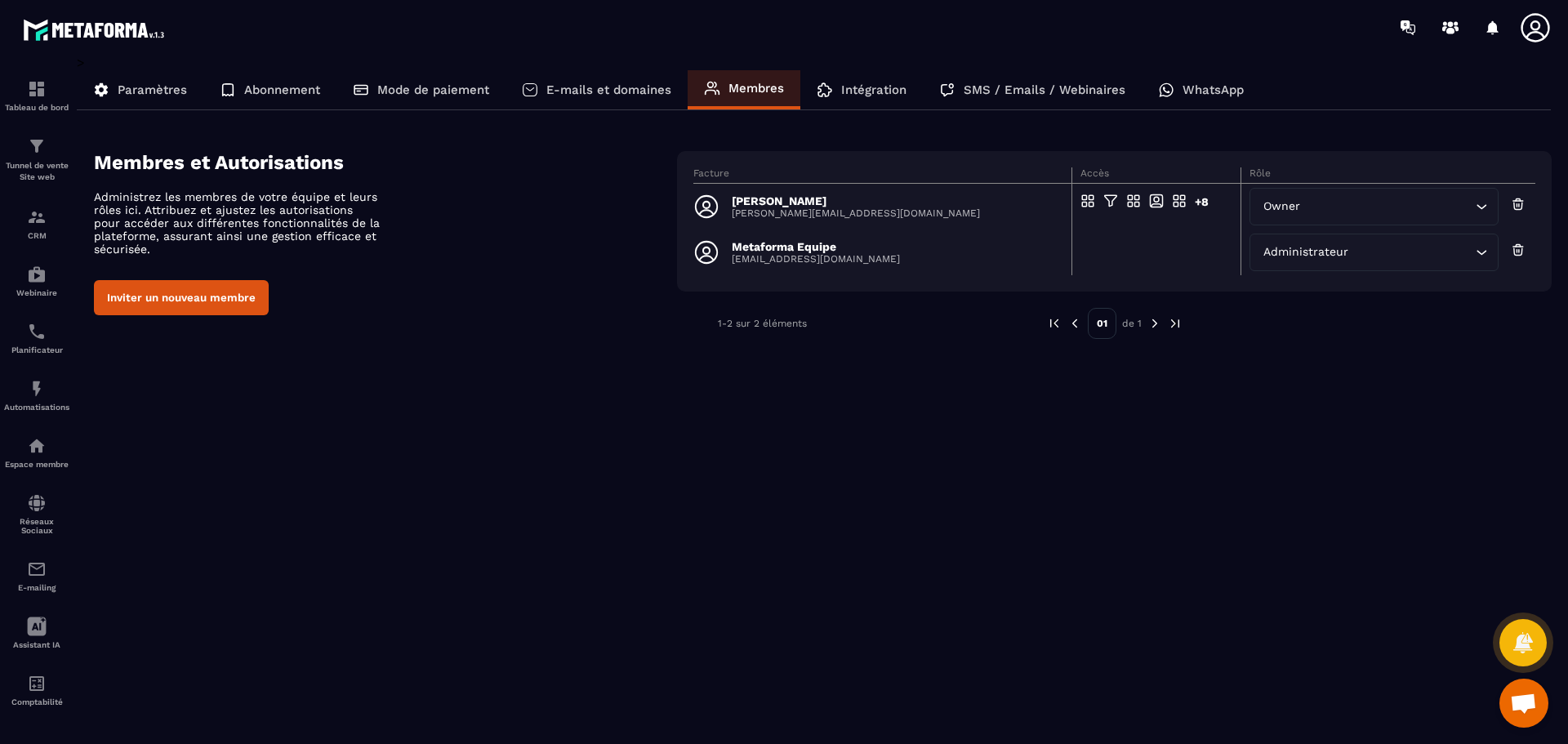
click at [1529, 703] on span "Ouvrir le chat" at bounding box center [1524, 705] width 27 height 23
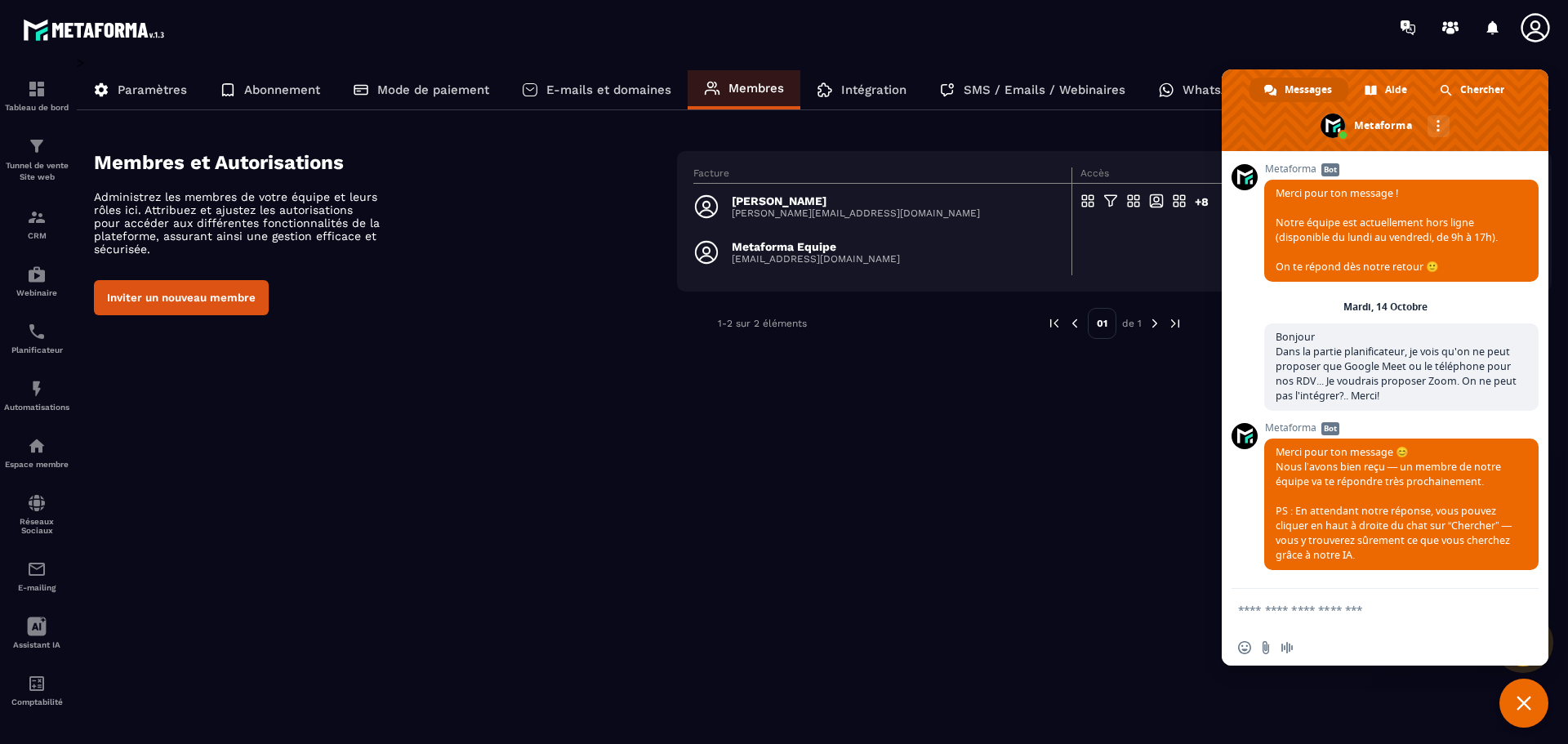
click at [1395, 614] on textarea "Entrez votre message..." at bounding box center [1366, 610] width 258 height 14
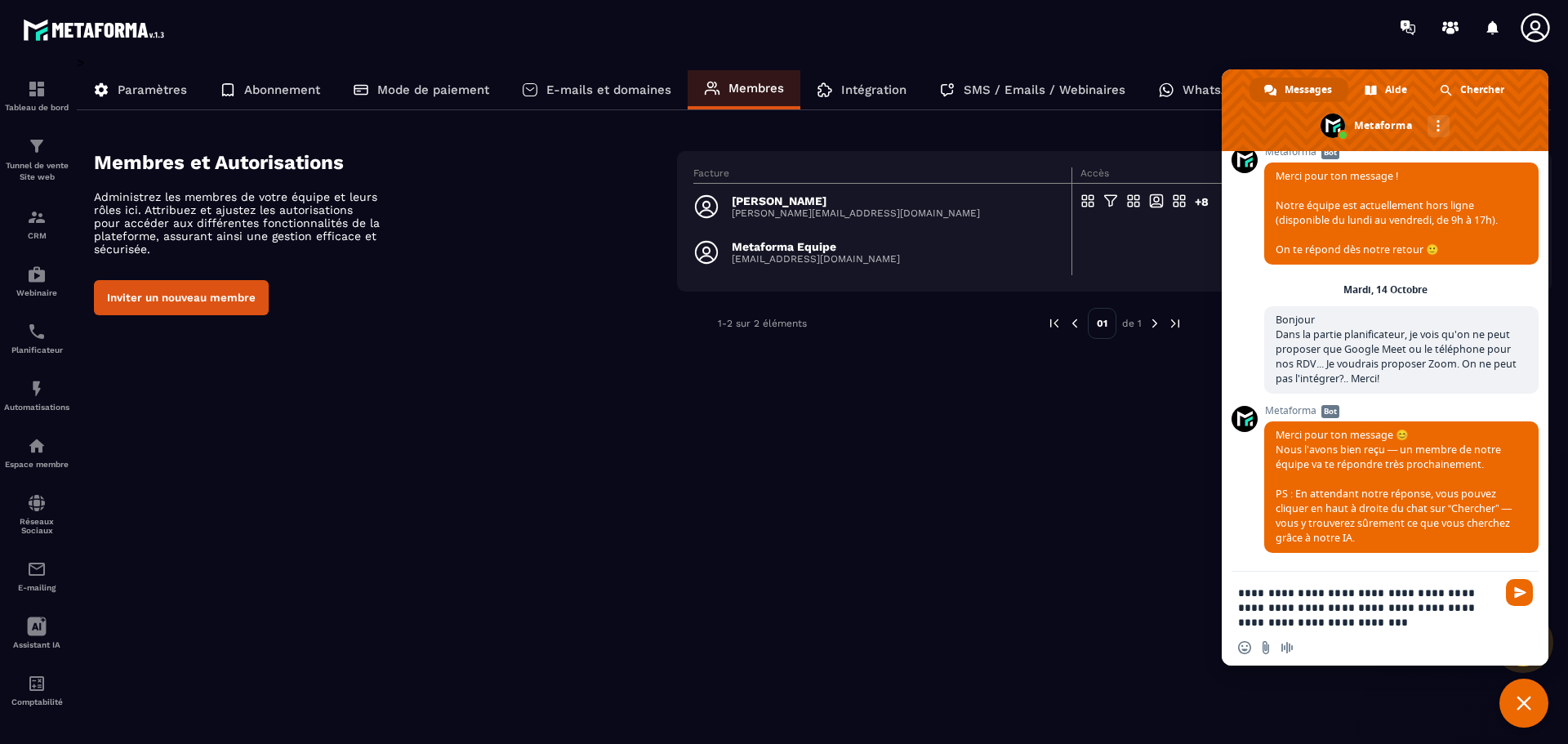
type textarea "**********"
